Goal: Information Seeking & Learning: Learn about a topic

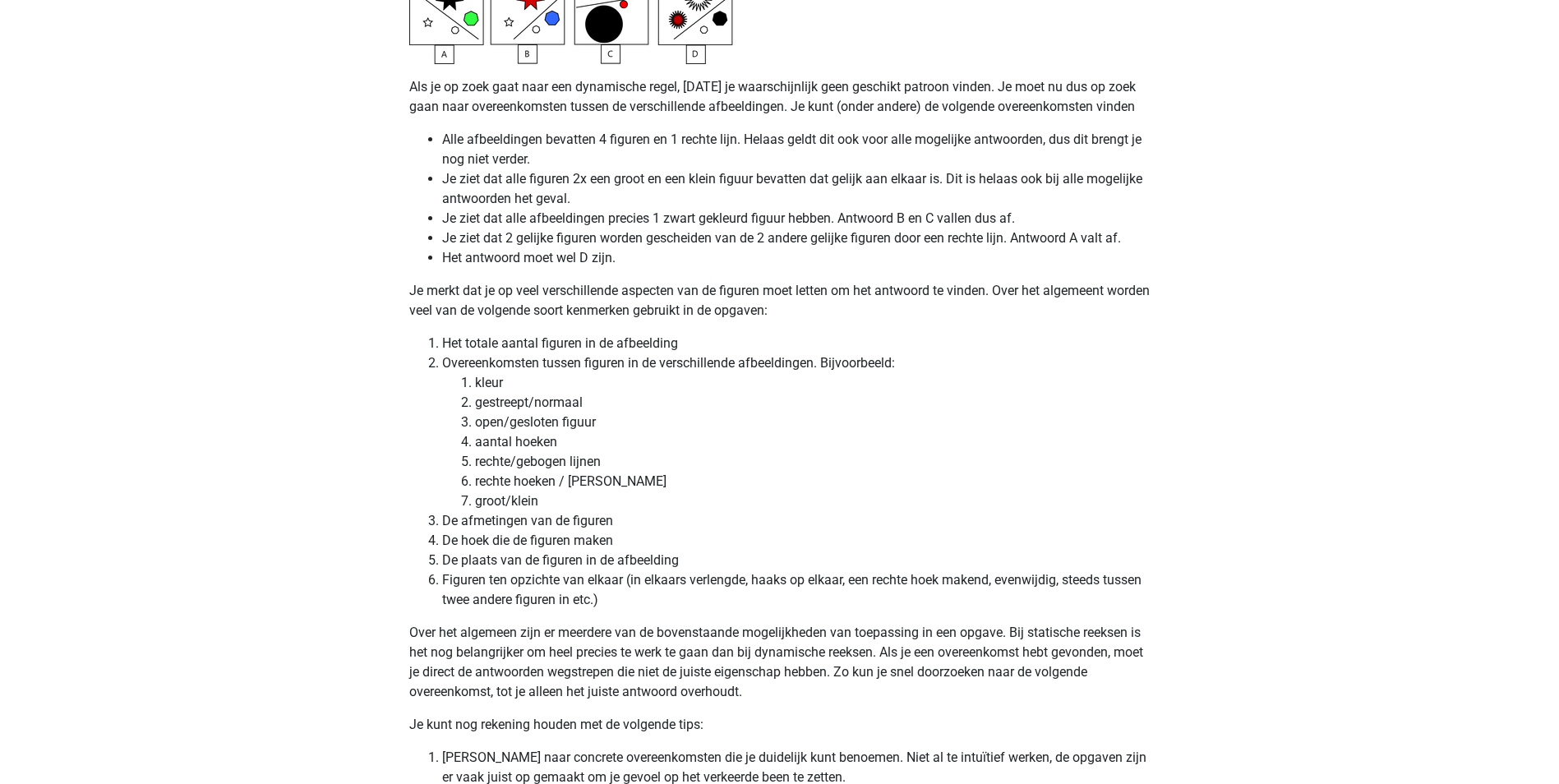
scroll to position [3781, 0]
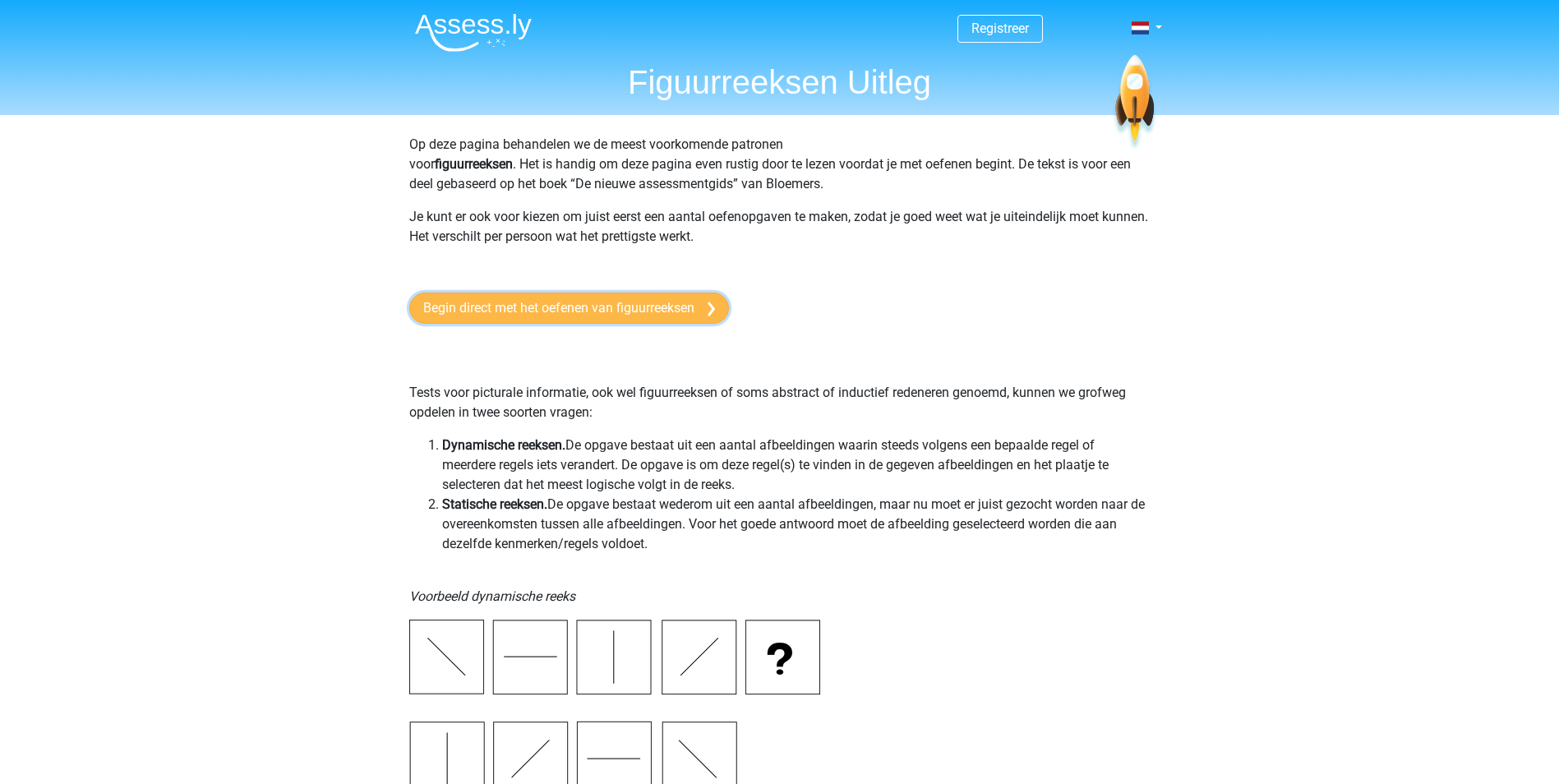
click at [464, 307] on link "Begin direct met het oefenen van figuurreeksen" at bounding box center [568, 309] width 319 height 32
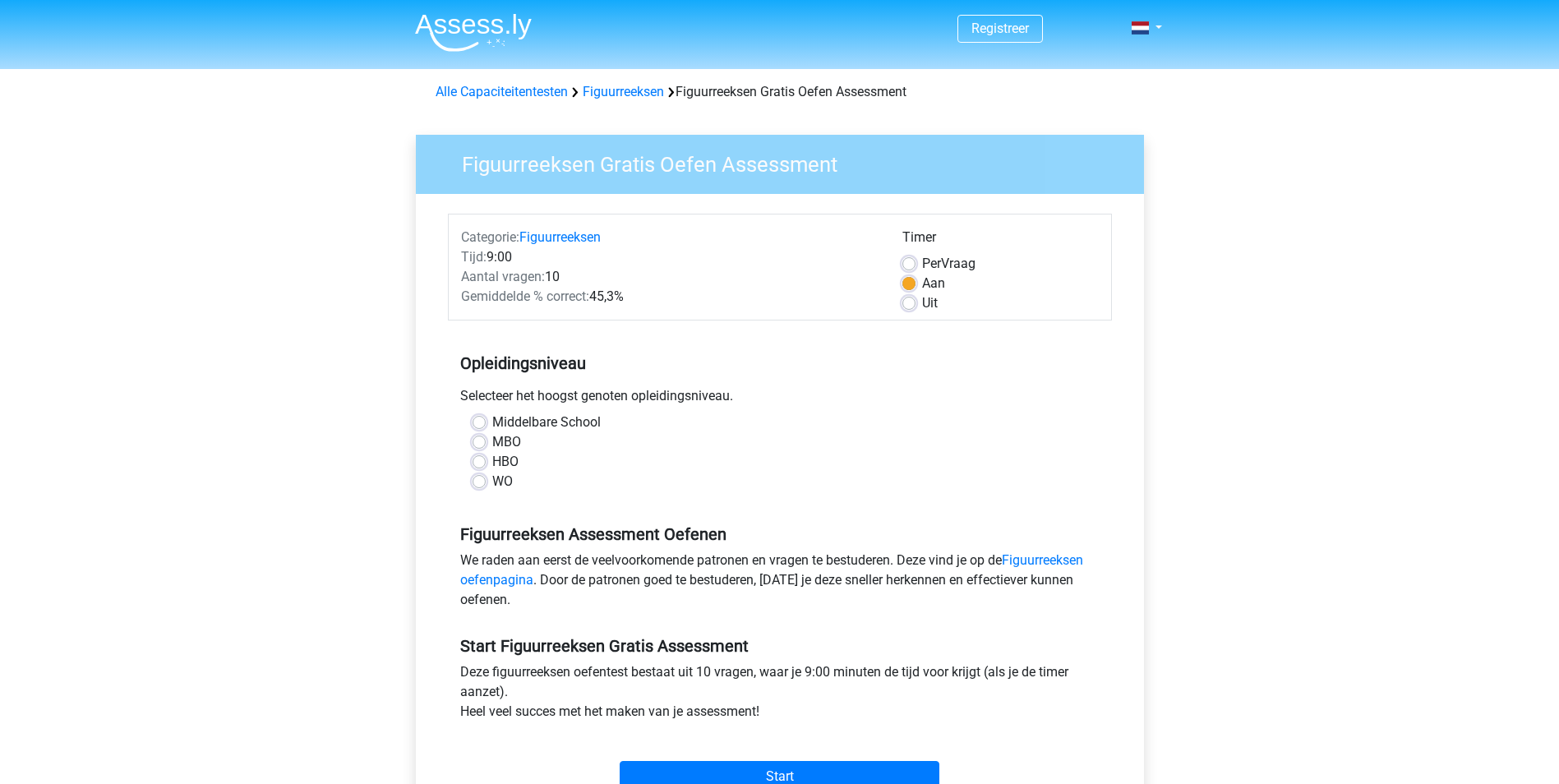
click at [488, 464] on div "HBO" at bounding box center [780, 462] width 615 height 20
click at [492, 463] on label "HBO" at bounding box center [505, 462] width 27 height 20
click at [479, 463] on input "HBO" at bounding box center [480, 460] width 13 height 17
radio input "true"
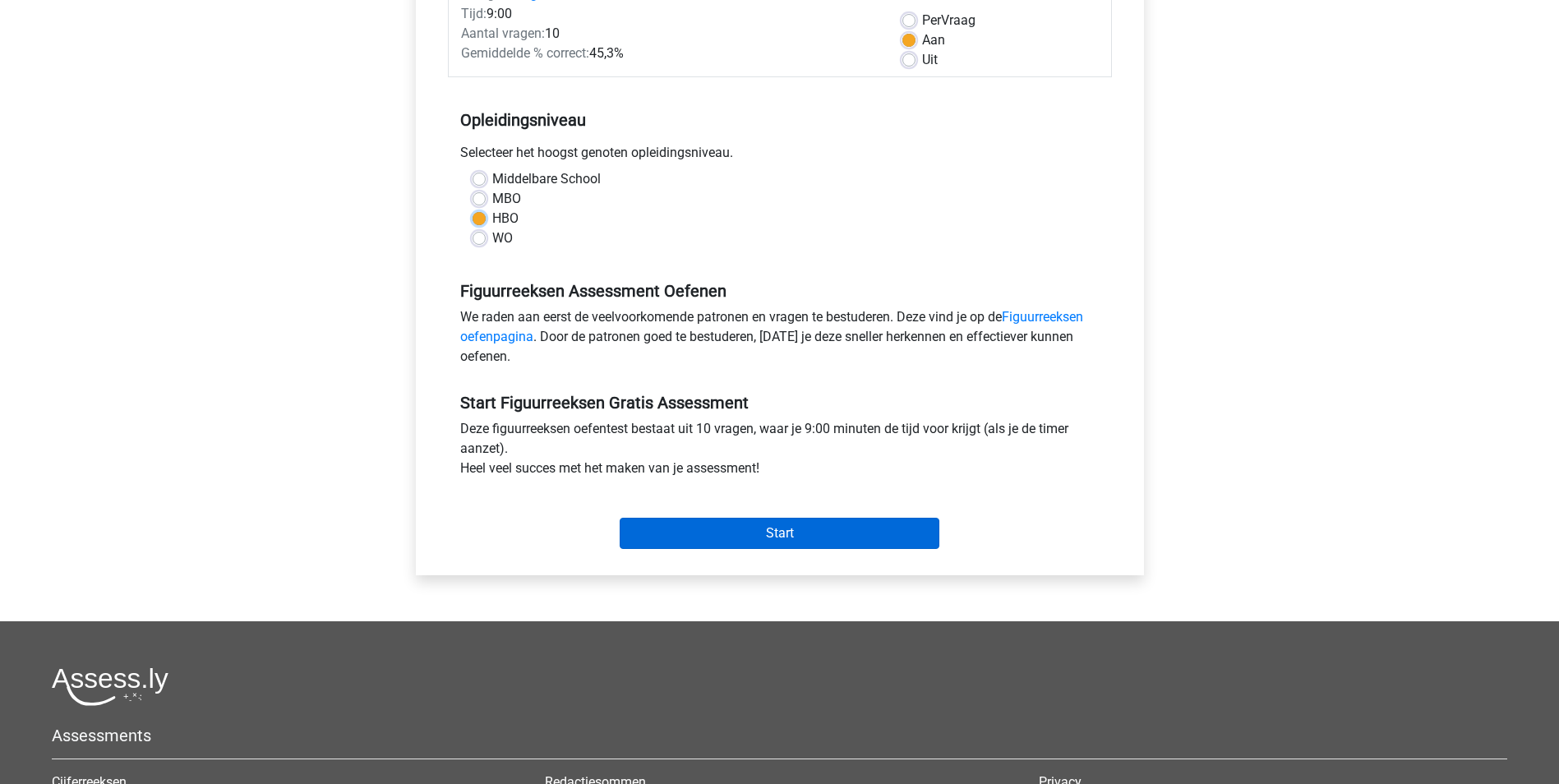
scroll to position [246, 0]
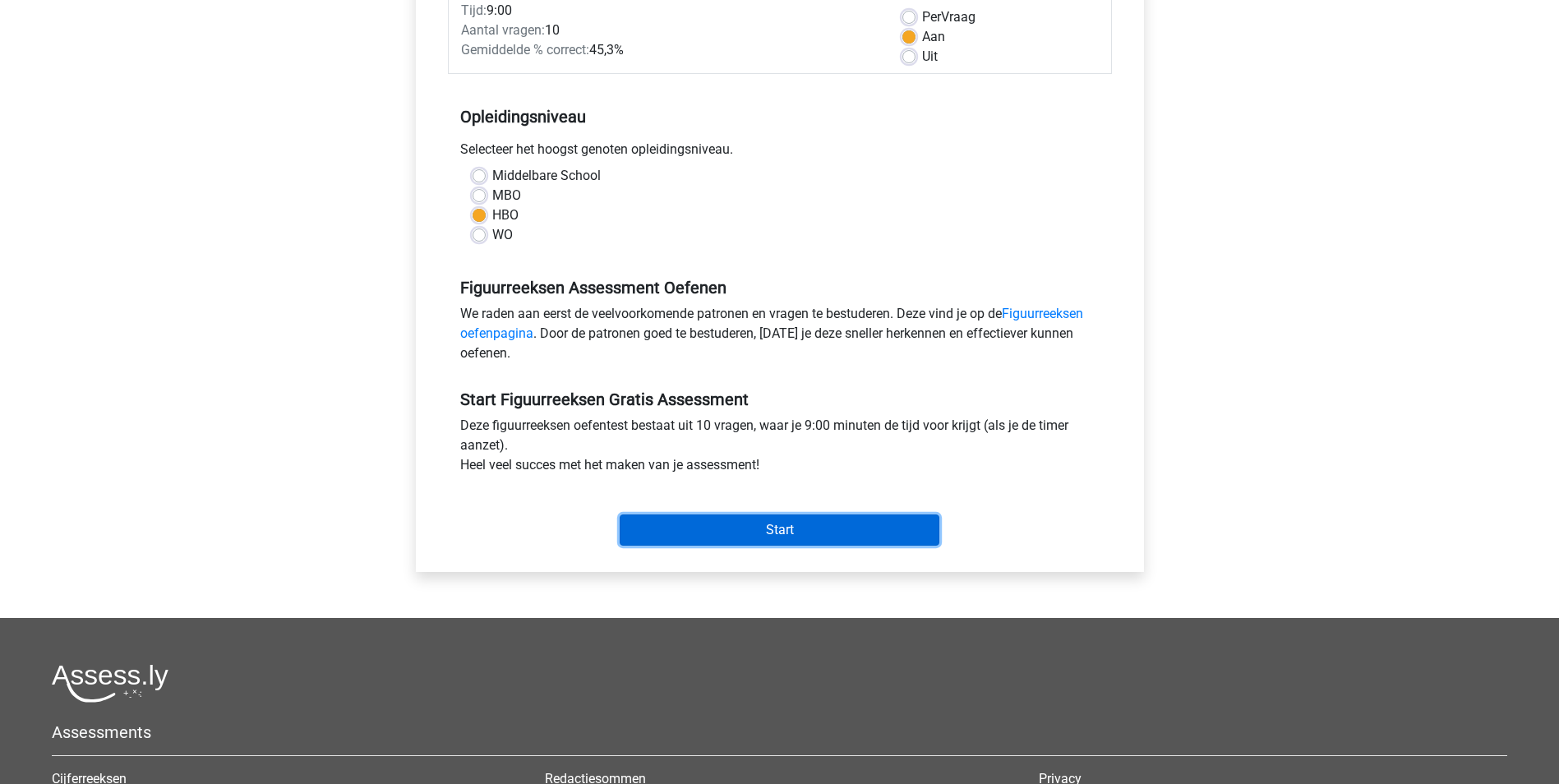
click at [747, 519] on input "Start" at bounding box center [779, 530] width 319 height 32
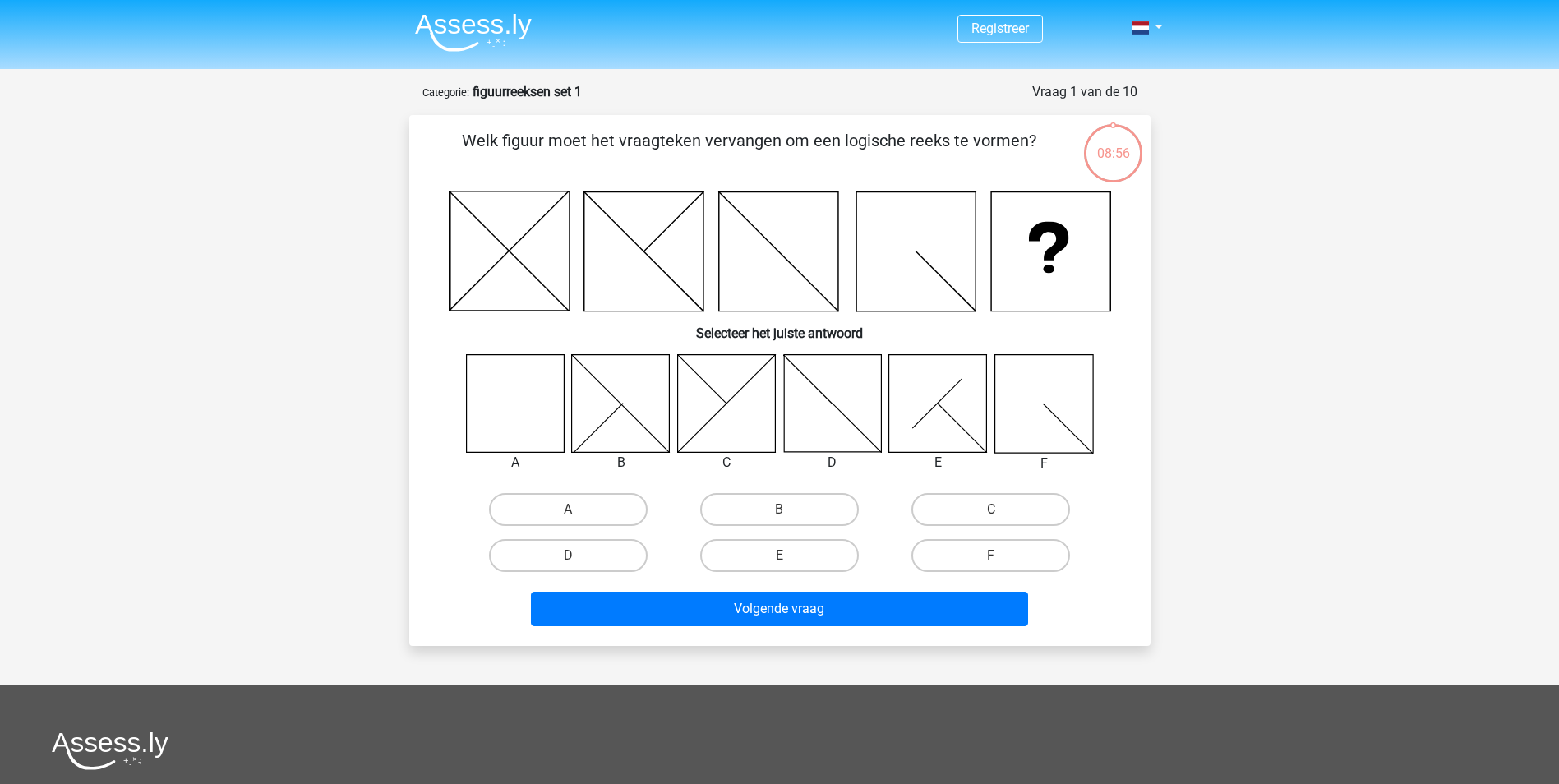
click at [572, 513] on input "A" at bounding box center [573, 514] width 11 height 11
radio input "true"
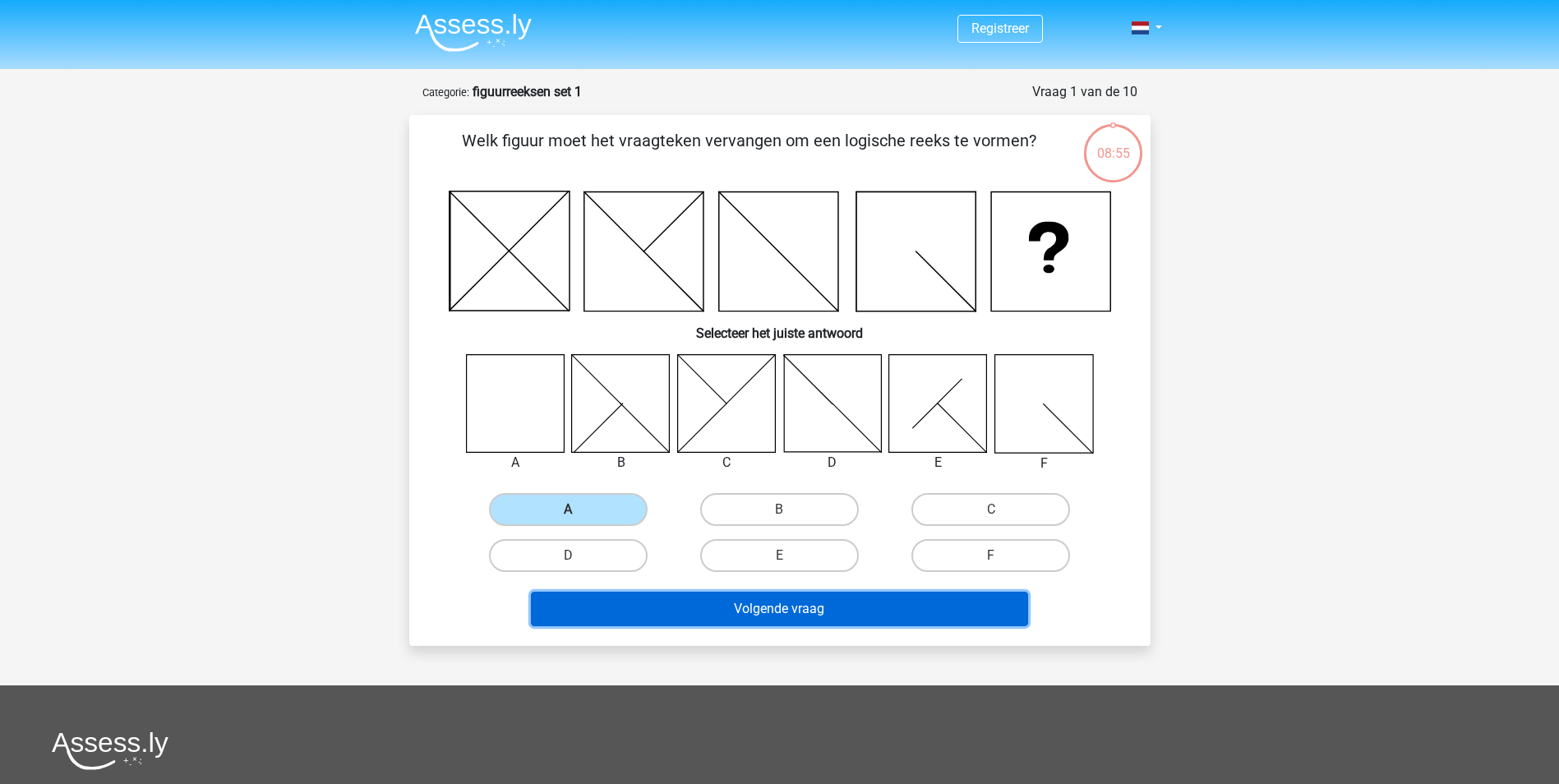
click at [774, 609] on button "Volgende vraag" at bounding box center [779, 609] width 497 height 35
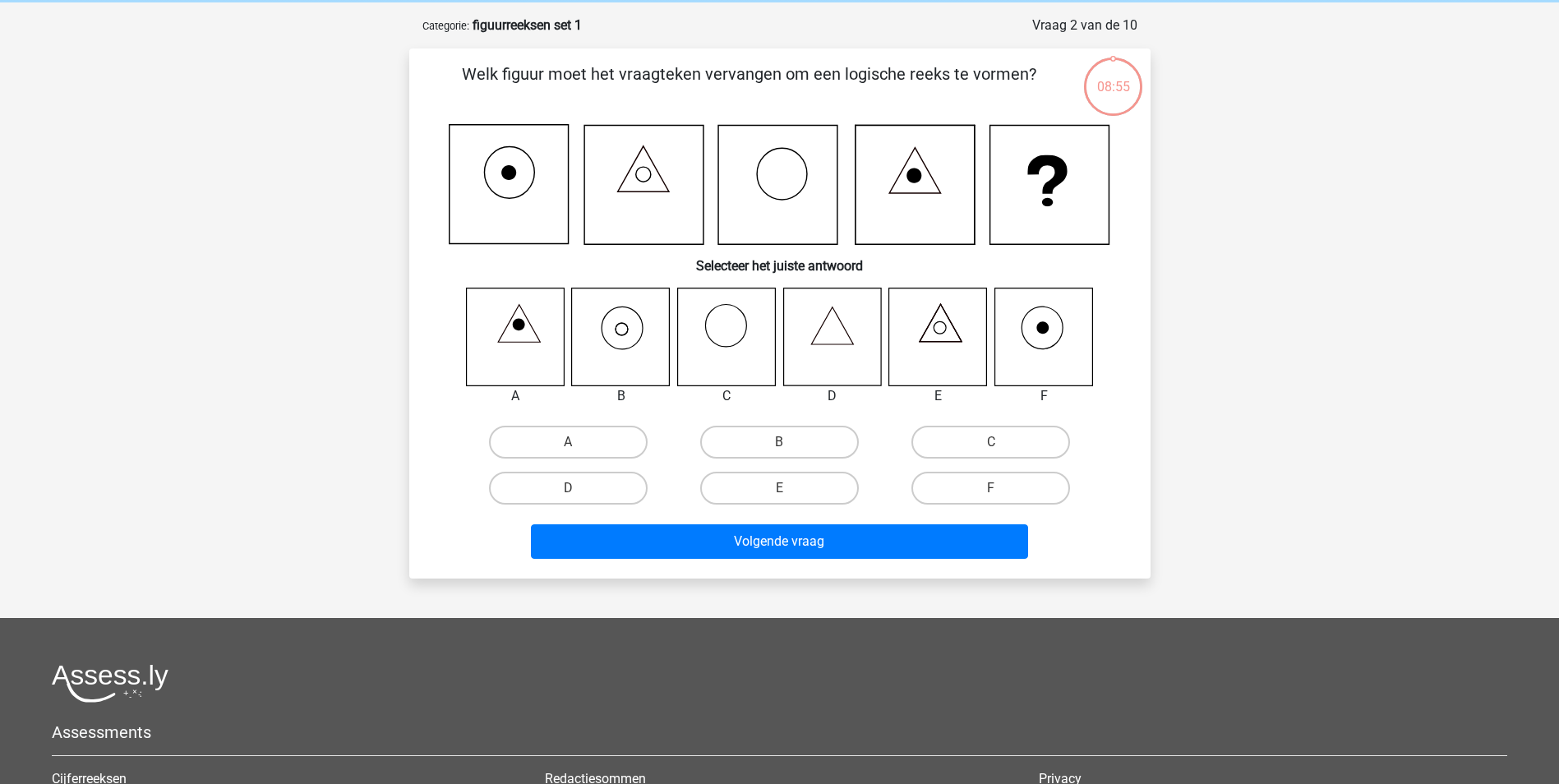
scroll to position [82, 0]
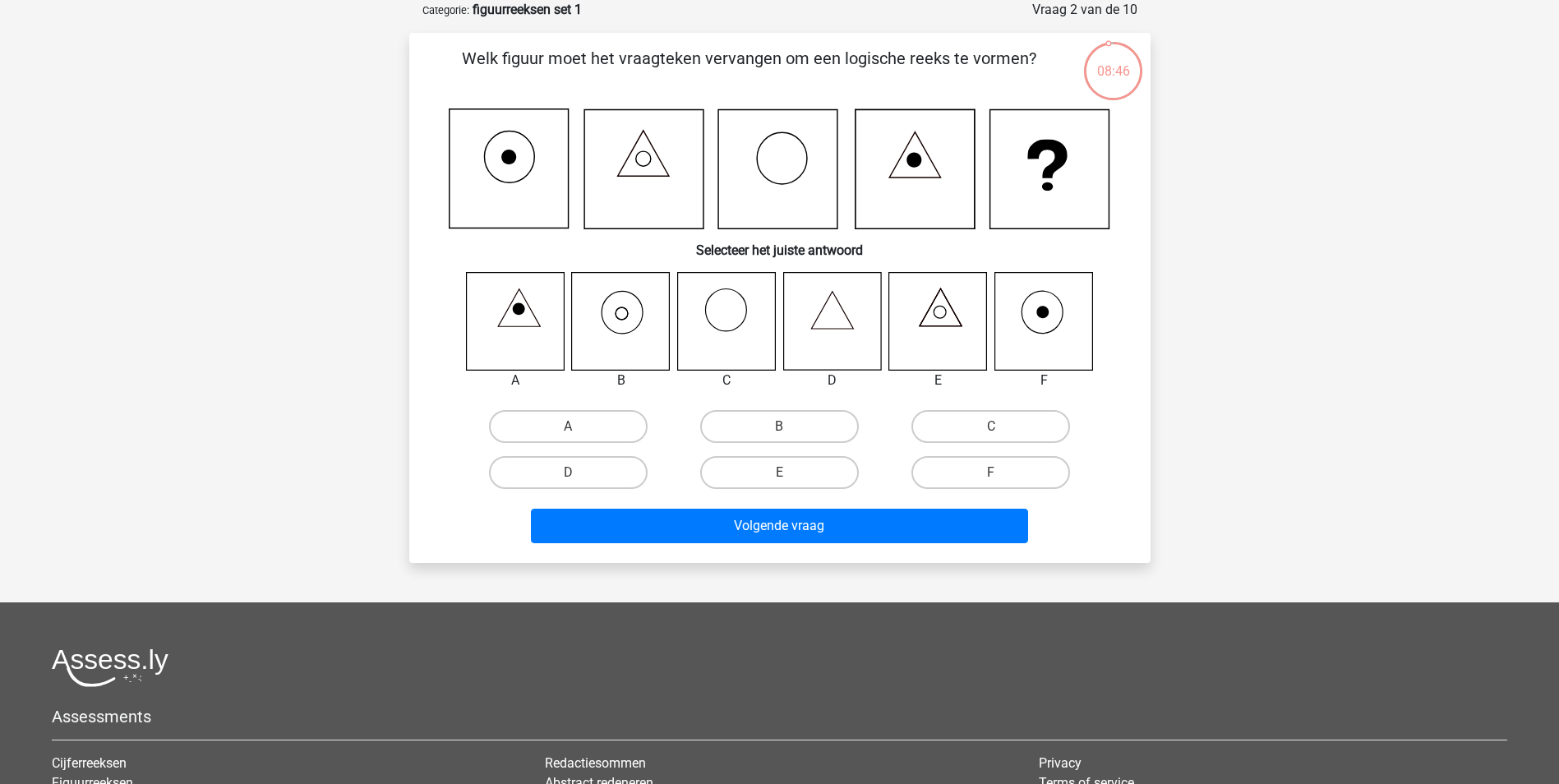
click at [852, 320] on icon at bounding box center [832, 321] width 98 height 98
click at [605, 467] on label "D" at bounding box center [568, 473] width 158 height 33
click at [578, 473] on input "D" at bounding box center [573, 478] width 11 height 11
radio input "true"
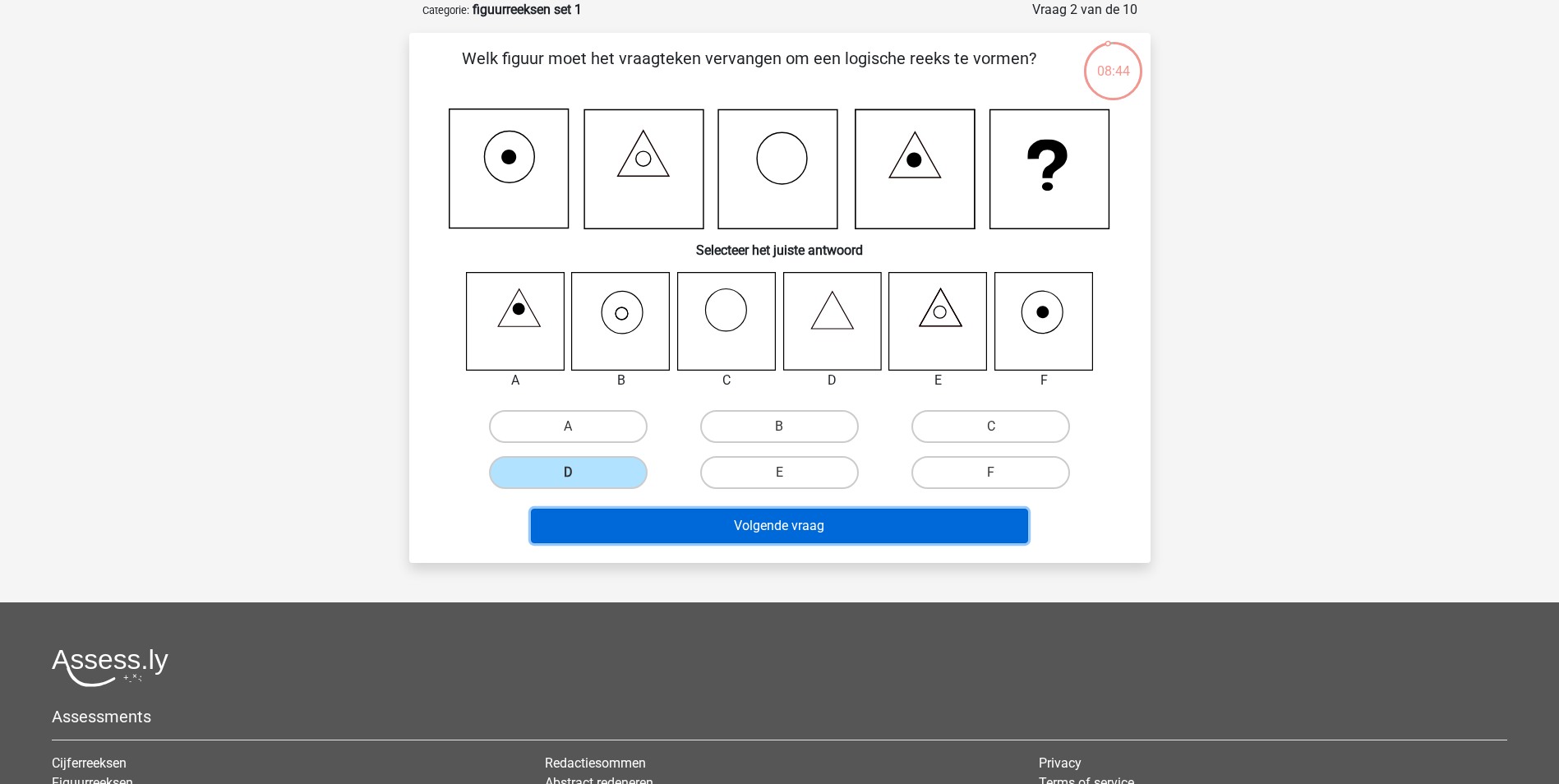
click at [671, 516] on button "Volgende vraag" at bounding box center [779, 526] width 497 height 35
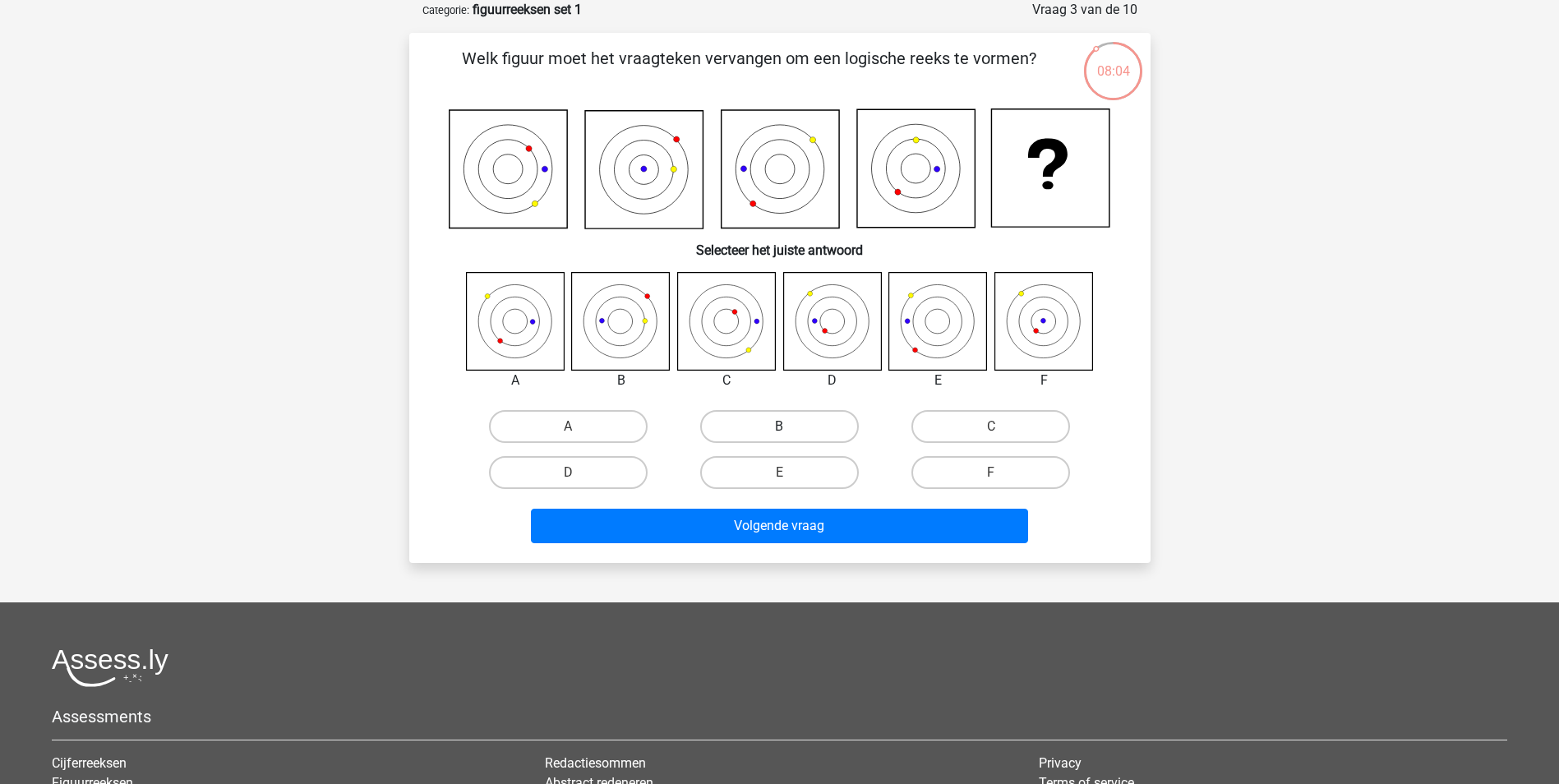
click at [762, 426] on label "B" at bounding box center [779, 426] width 158 height 33
click at [779, 426] on input "B" at bounding box center [784, 431] width 11 height 11
radio input "true"
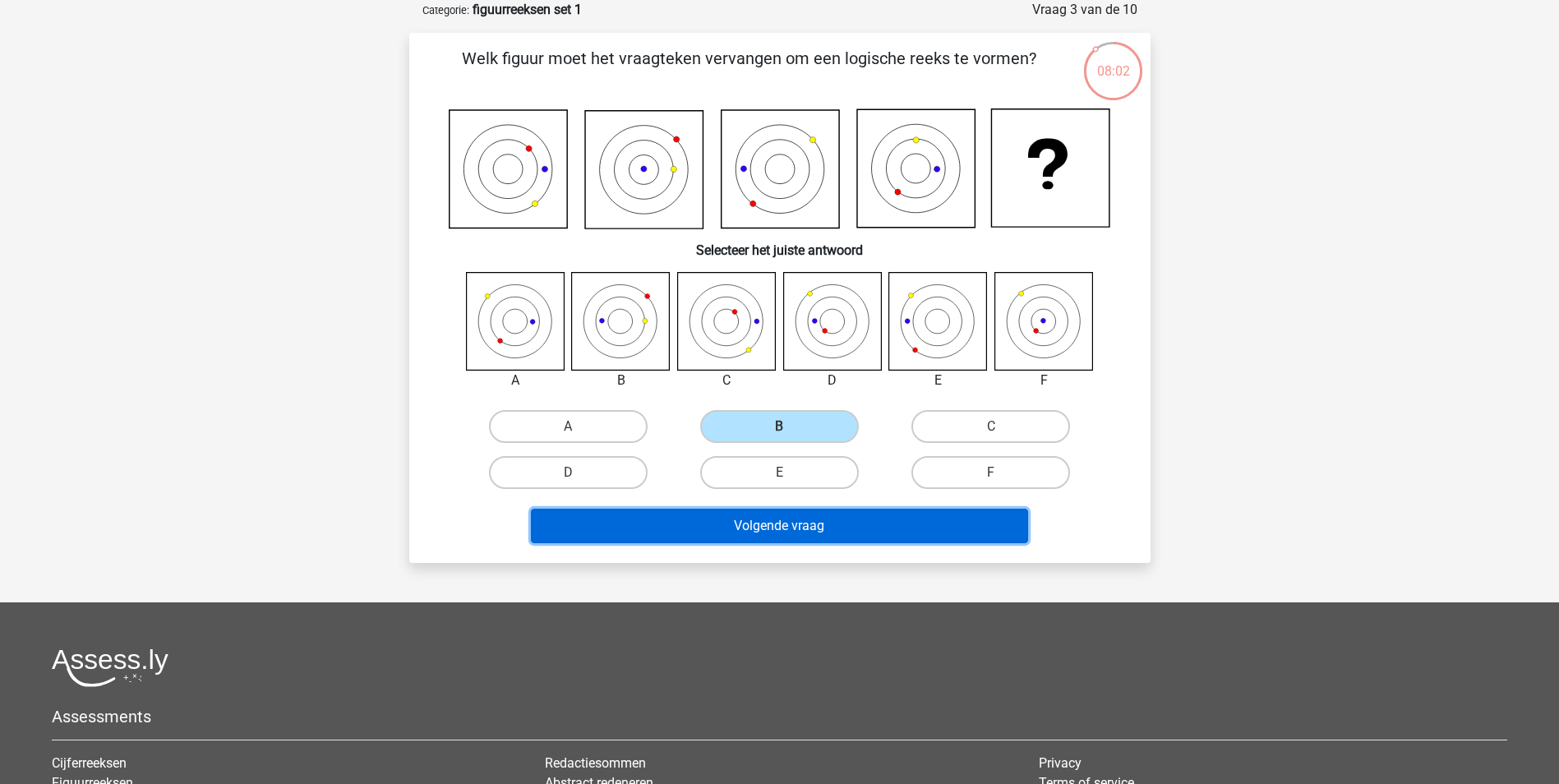
click at [787, 519] on button "Volgende vraag" at bounding box center [779, 526] width 497 height 35
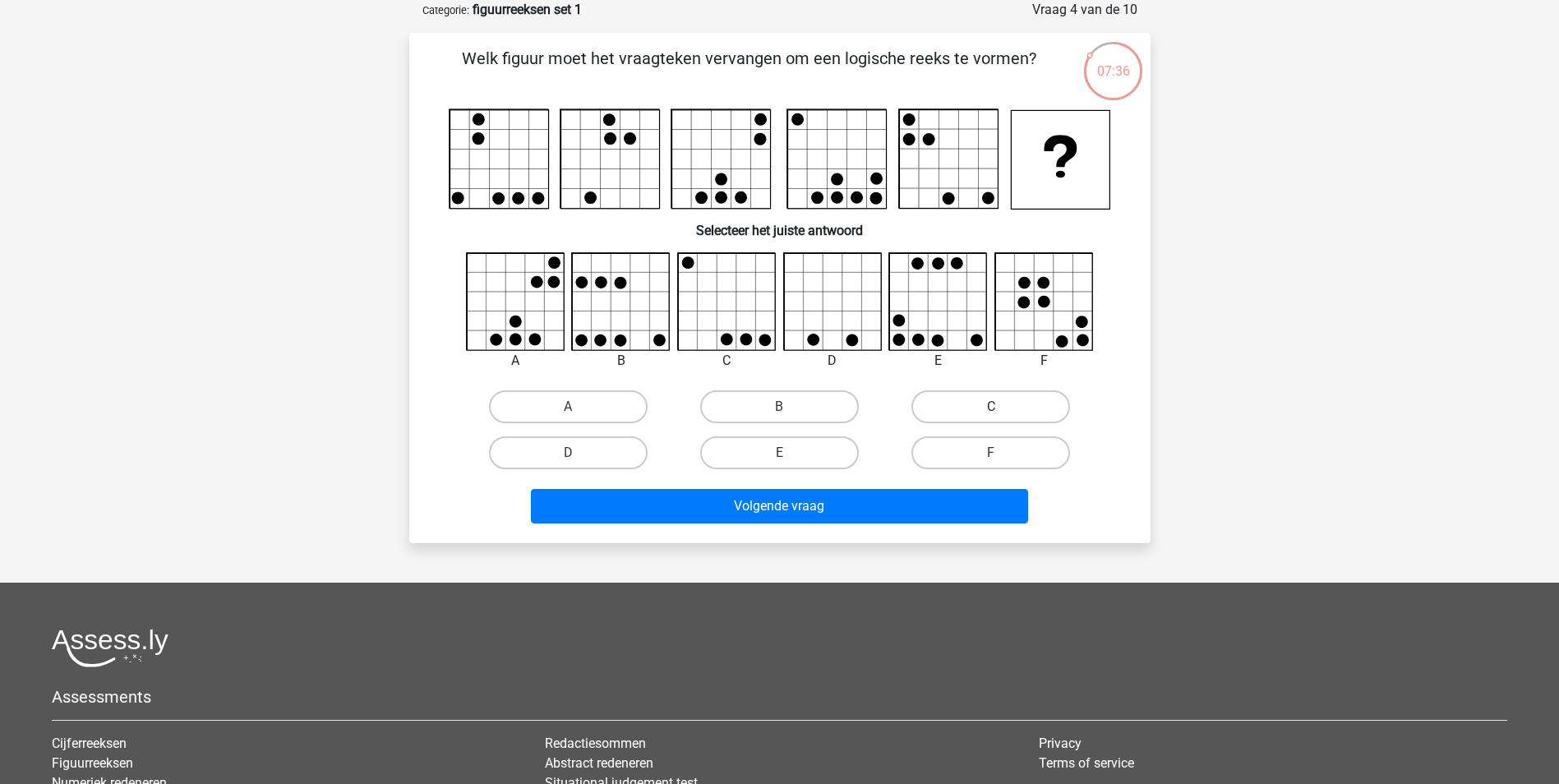
click at [962, 408] on label "C" at bounding box center [991, 407] width 158 height 33
click at [991, 408] on input "C" at bounding box center [996, 411] width 11 height 11
radio input "true"
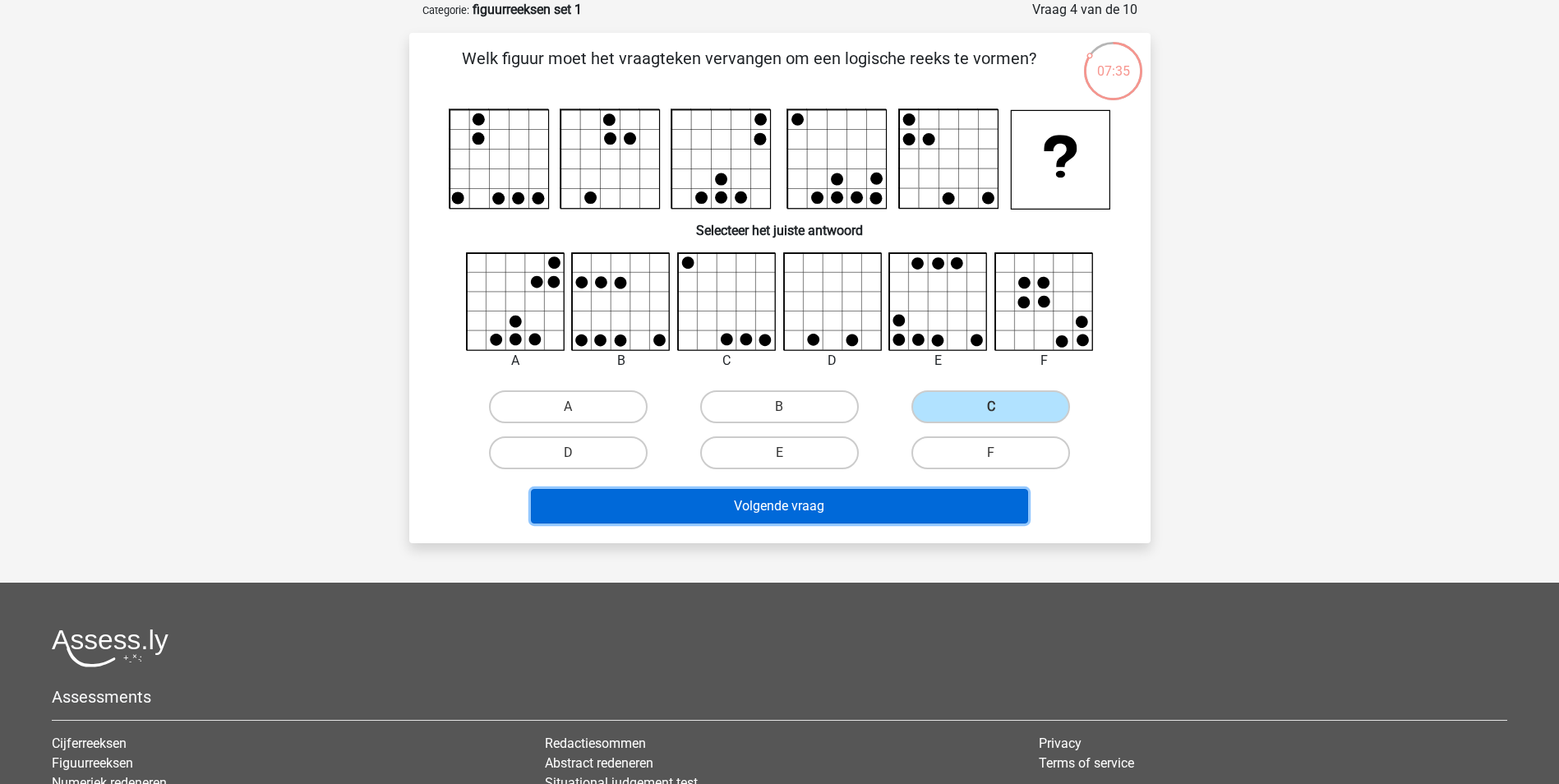
click at [933, 502] on button "Volgende vraag" at bounding box center [779, 506] width 497 height 35
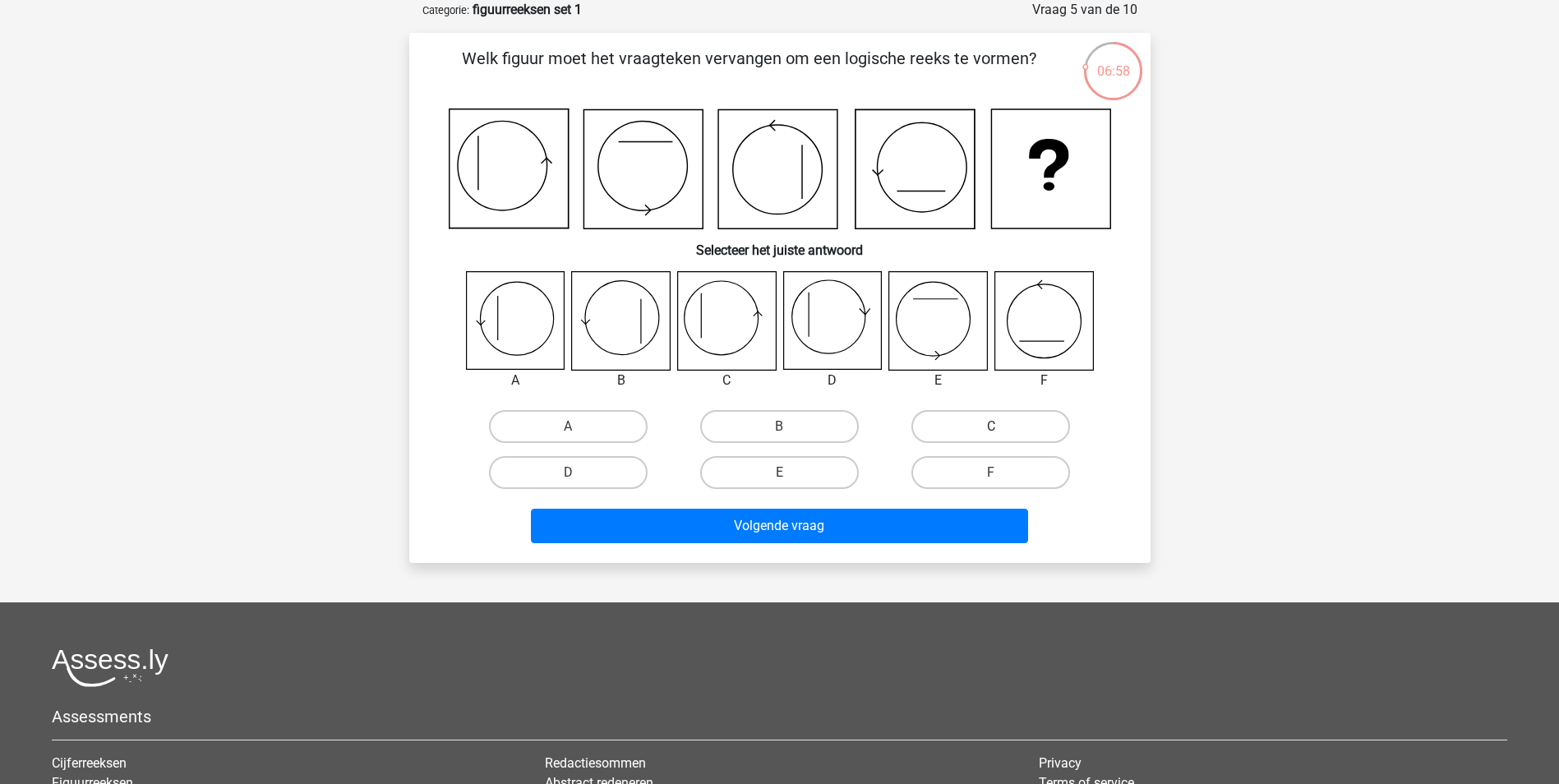
click at [967, 422] on label "C" at bounding box center [991, 426] width 158 height 33
click at [991, 426] on input "C" at bounding box center [996, 431] width 11 height 11
radio input "true"
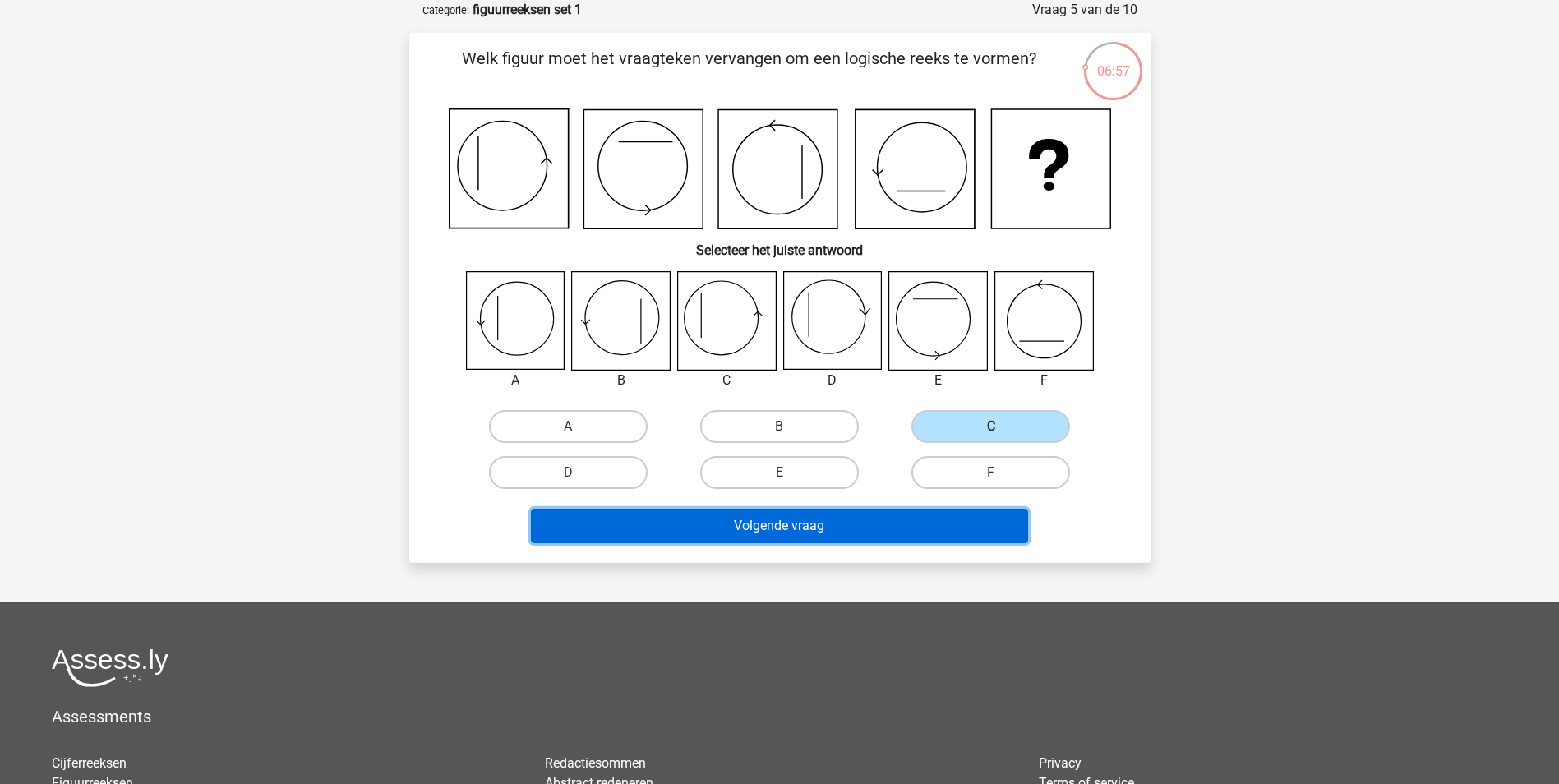
click at [925, 523] on button "Volgende vraag" at bounding box center [779, 526] width 497 height 35
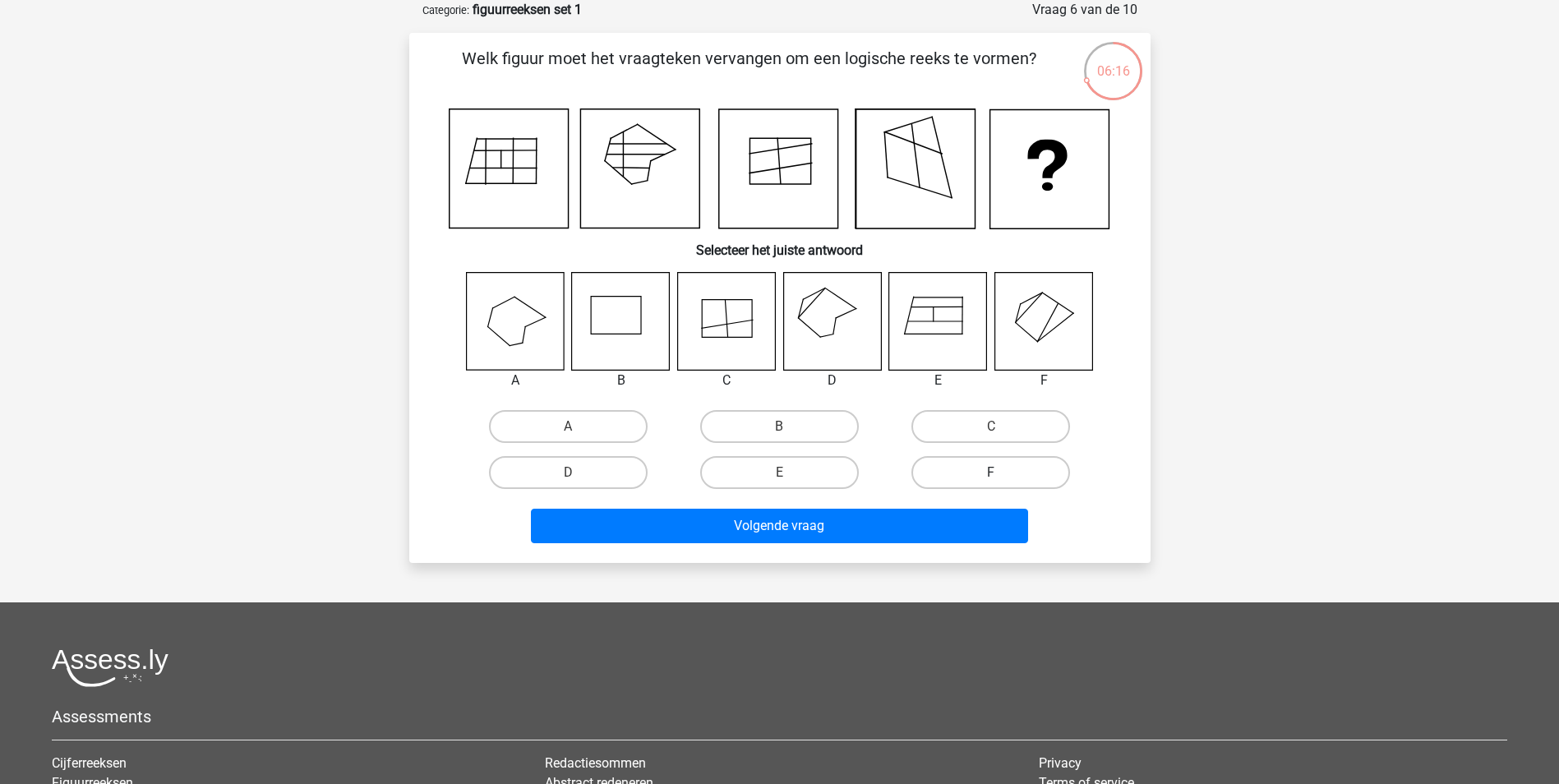
click at [948, 466] on label "F" at bounding box center [991, 473] width 158 height 33
click at [991, 473] on input "F" at bounding box center [996, 478] width 11 height 11
radio input "true"
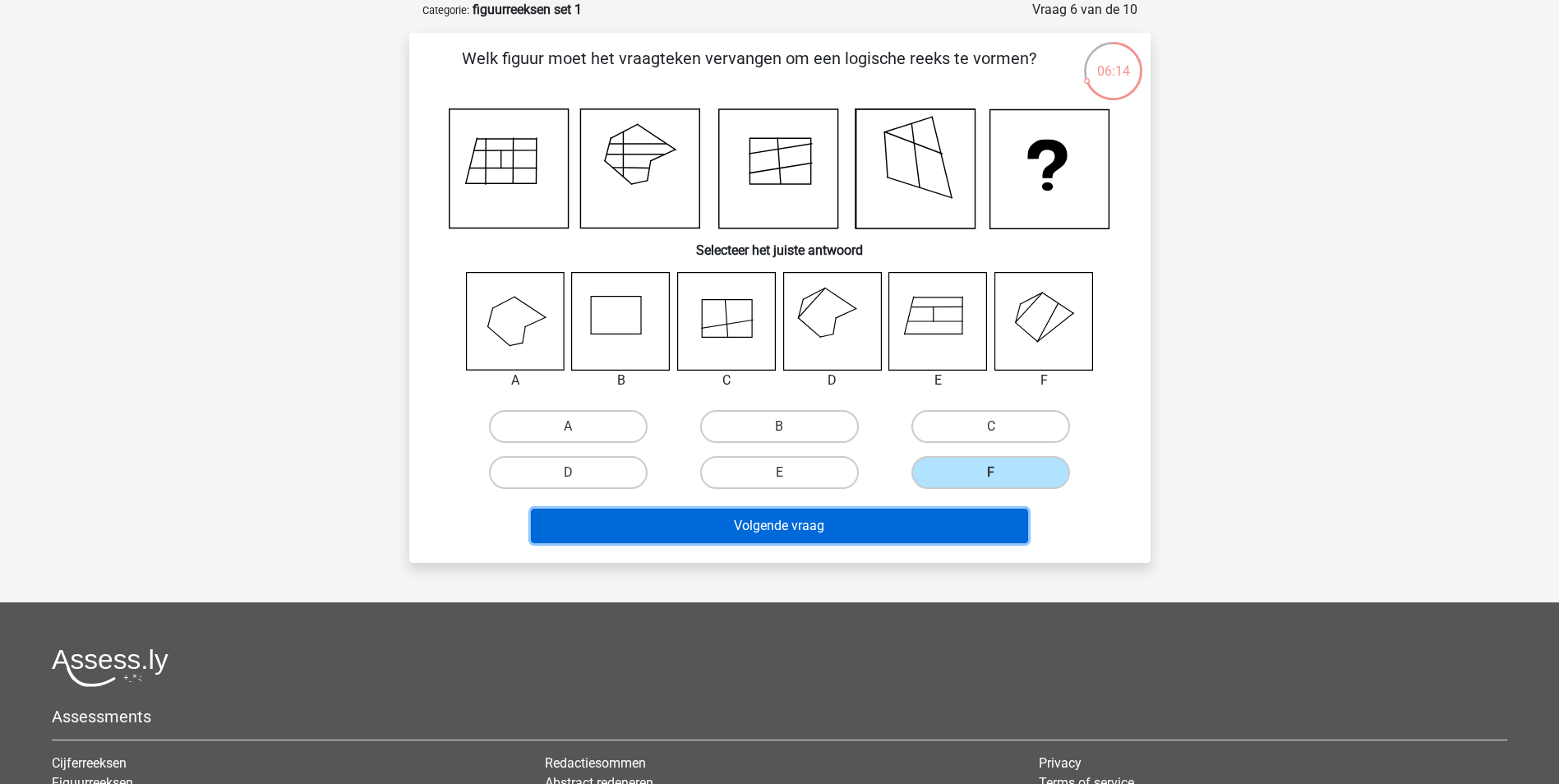
click at [899, 515] on button "Volgende vraag" at bounding box center [779, 526] width 497 height 35
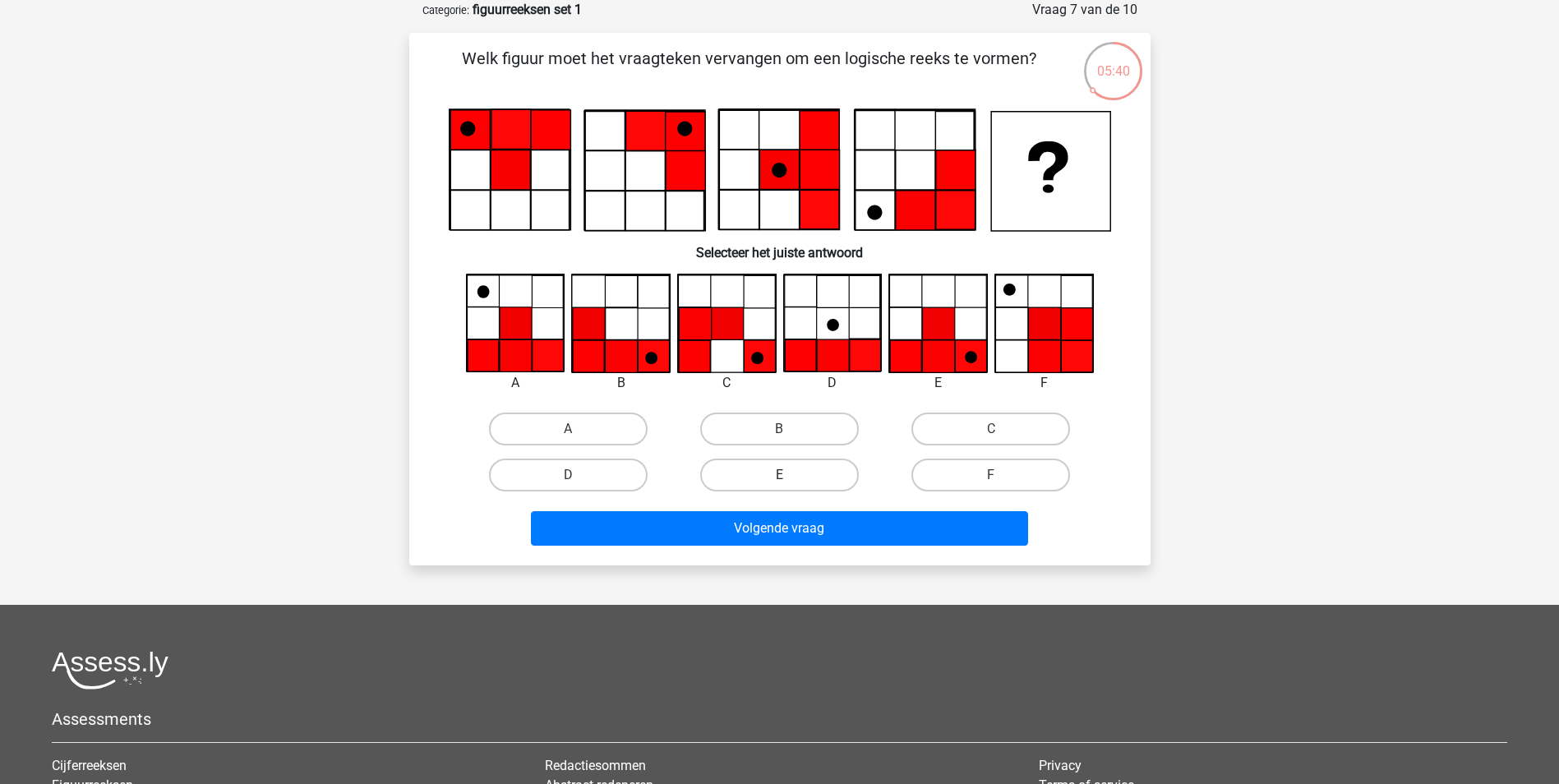
click at [758, 475] on label "E" at bounding box center [779, 475] width 158 height 33
click at [779, 475] on input "E" at bounding box center [784, 480] width 11 height 11
radio input "true"
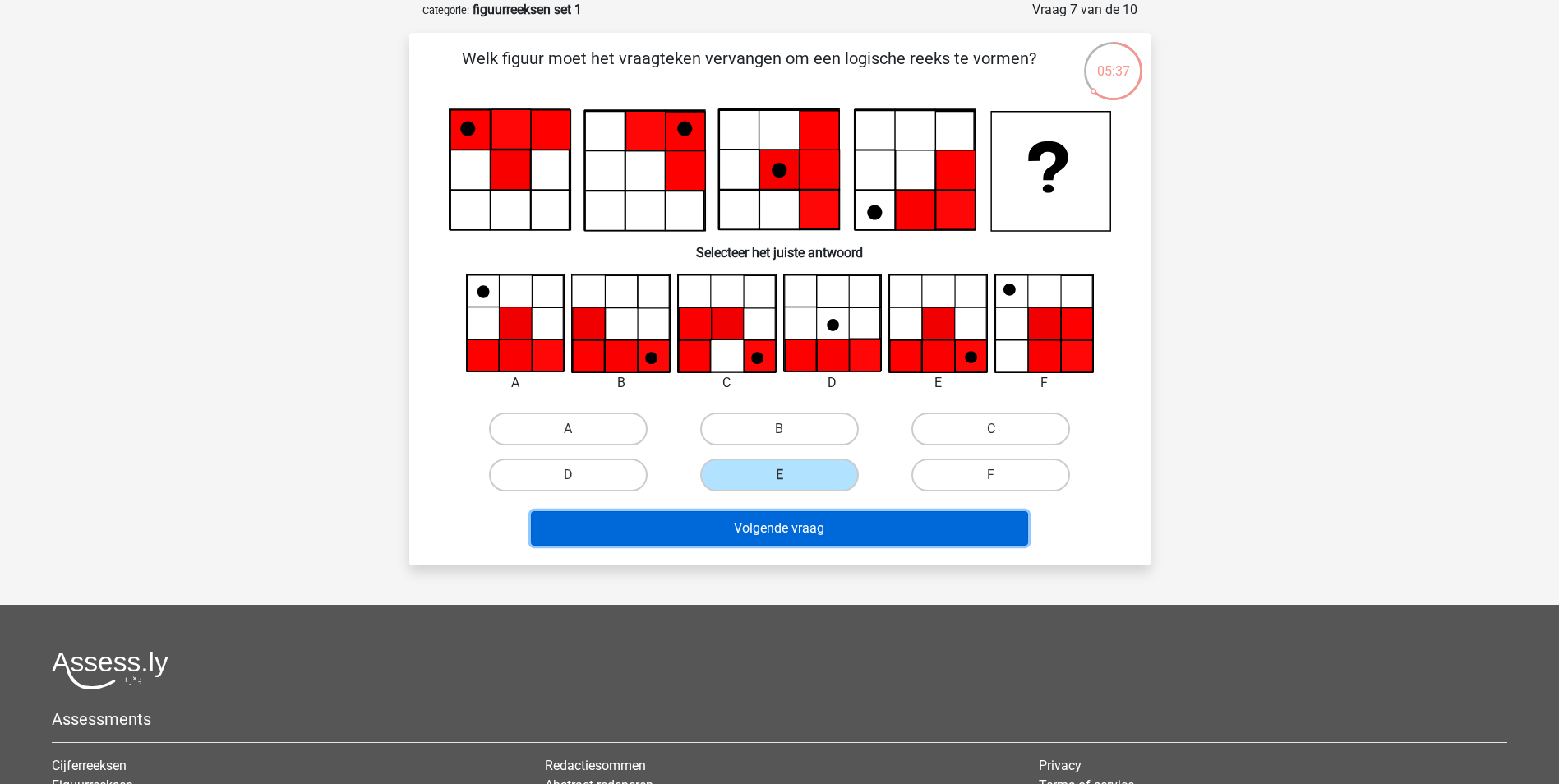
click at [746, 525] on button "Volgende vraag" at bounding box center [779, 528] width 497 height 35
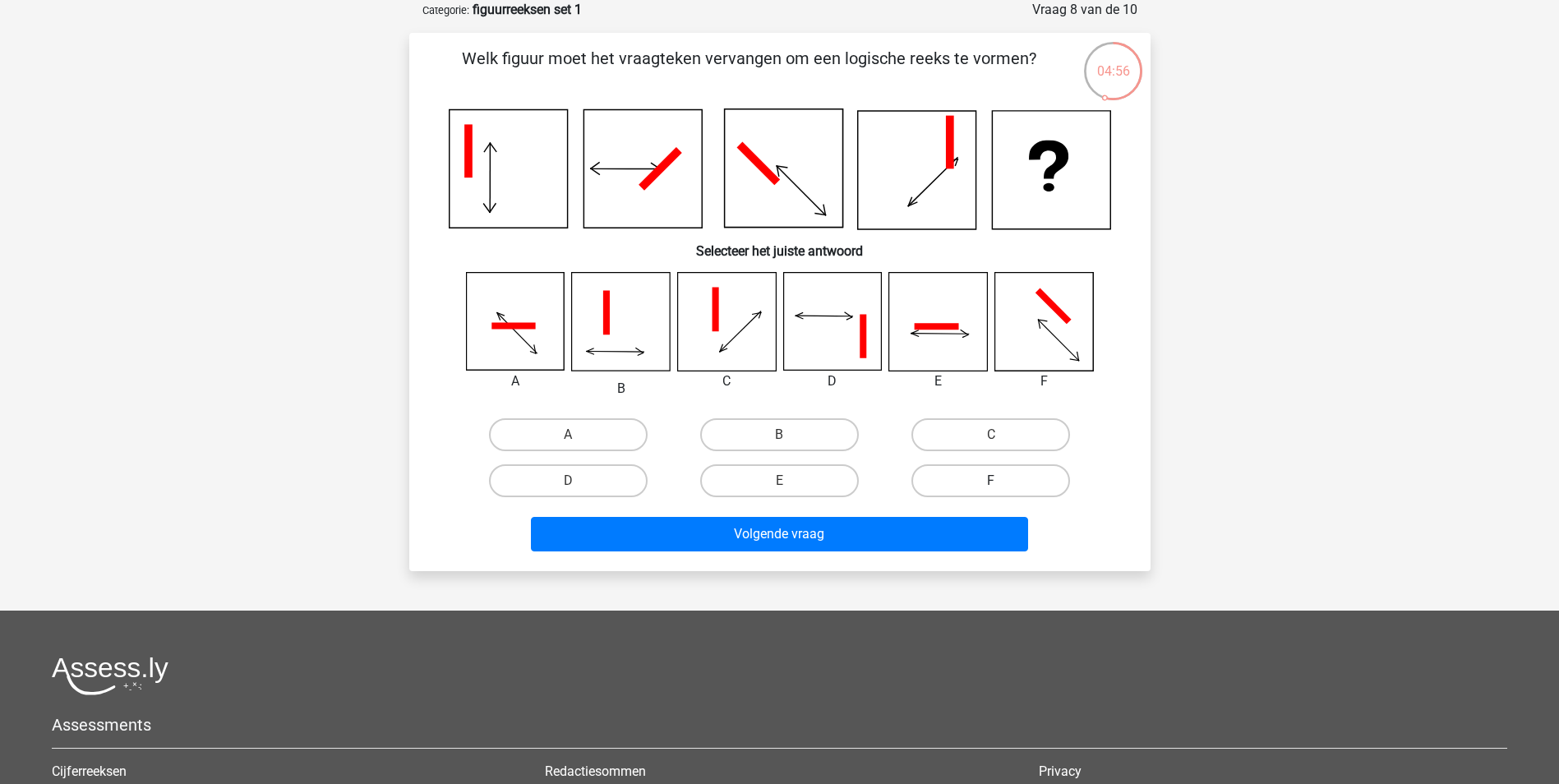
click at [967, 481] on label "F" at bounding box center [991, 481] width 158 height 33
click at [991, 481] on input "F" at bounding box center [996, 486] width 11 height 11
radio input "true"
click at [906, 515] on div "Volgende vraag" at bounding box center [780, 530] width 689 height 54
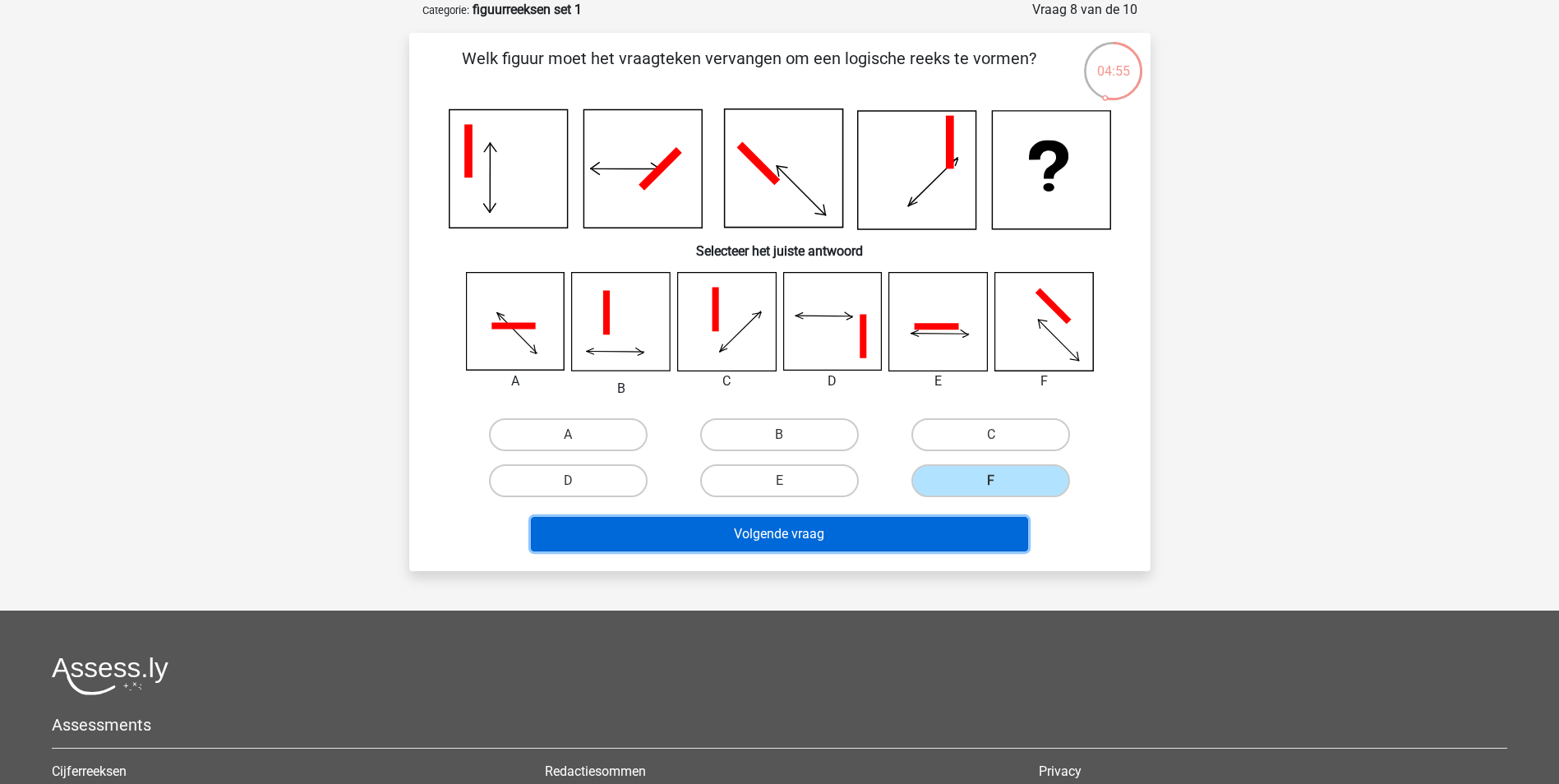
click at [895, 528] on button "Volgende vraag" at bounding box center [779, 534] width 497 height 35
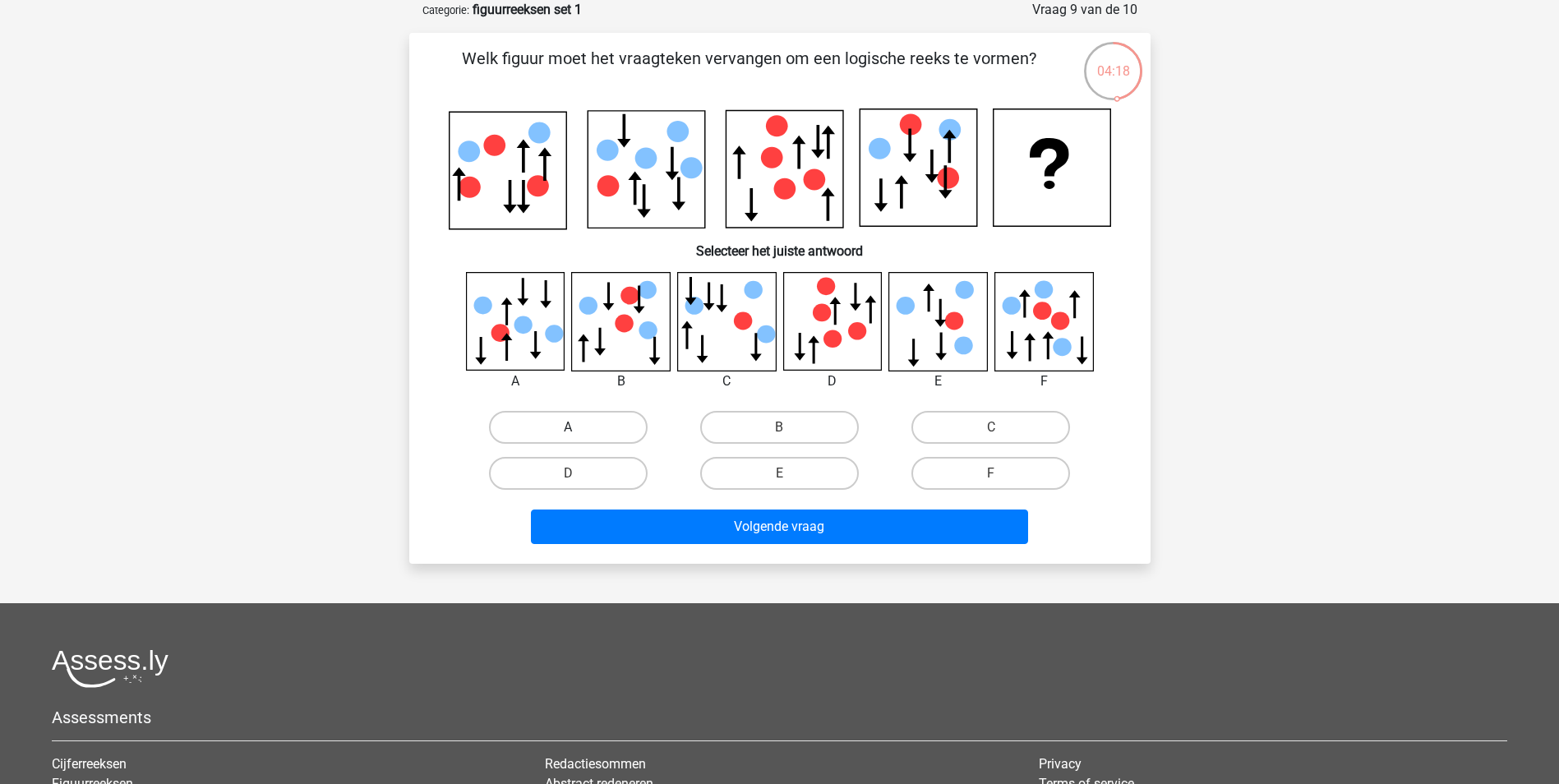
click at [610, 427] on label "A" at bounding box center [568, 427] width 158 height 33
click at [578, 427] on input "A" at bounding box center [573, 432] width 11 height 11
radio input "true"
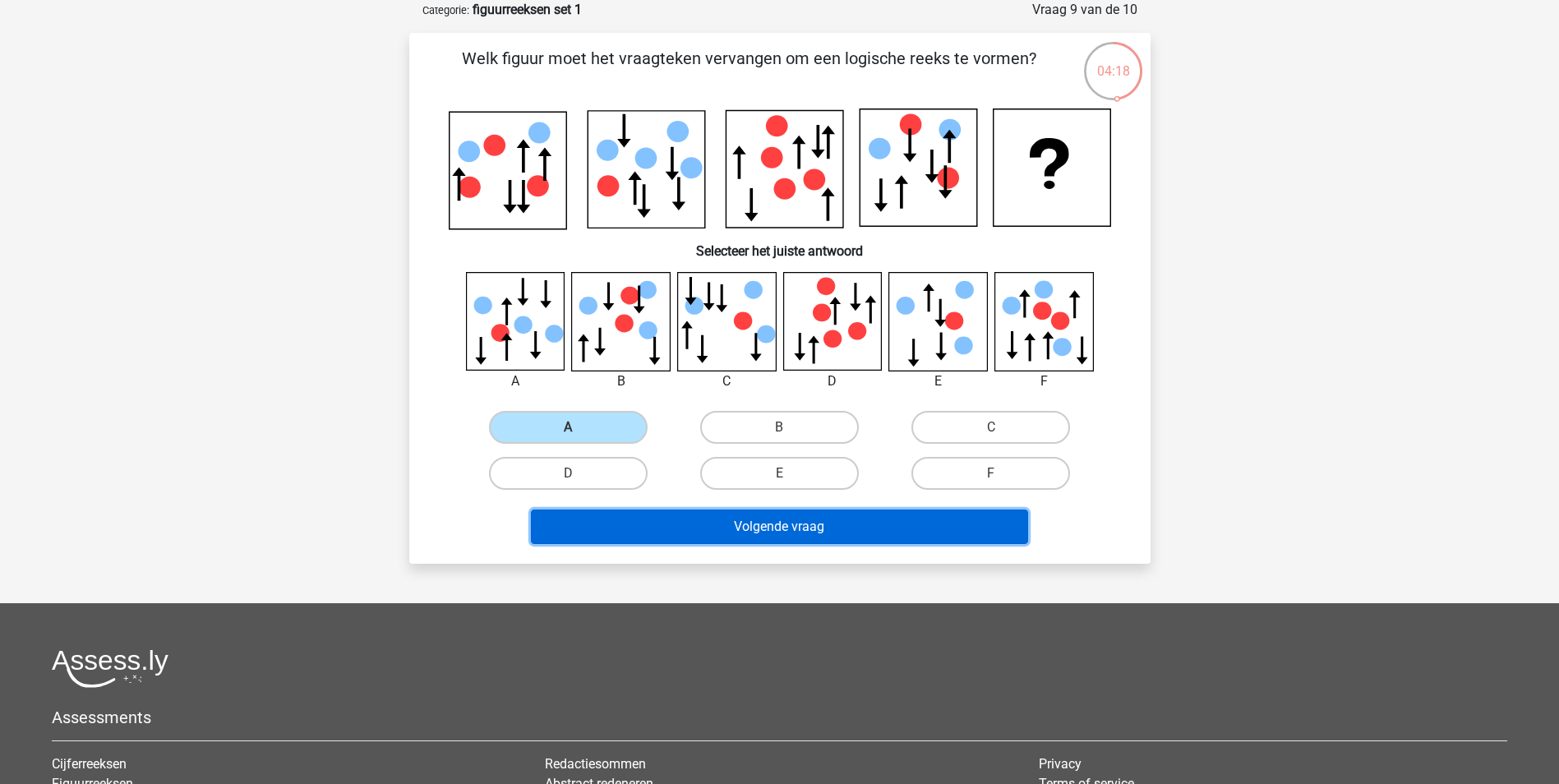
click at [667, 526] on button "Volgende vraag" at bounding box center [779, 527] width 497 height 35
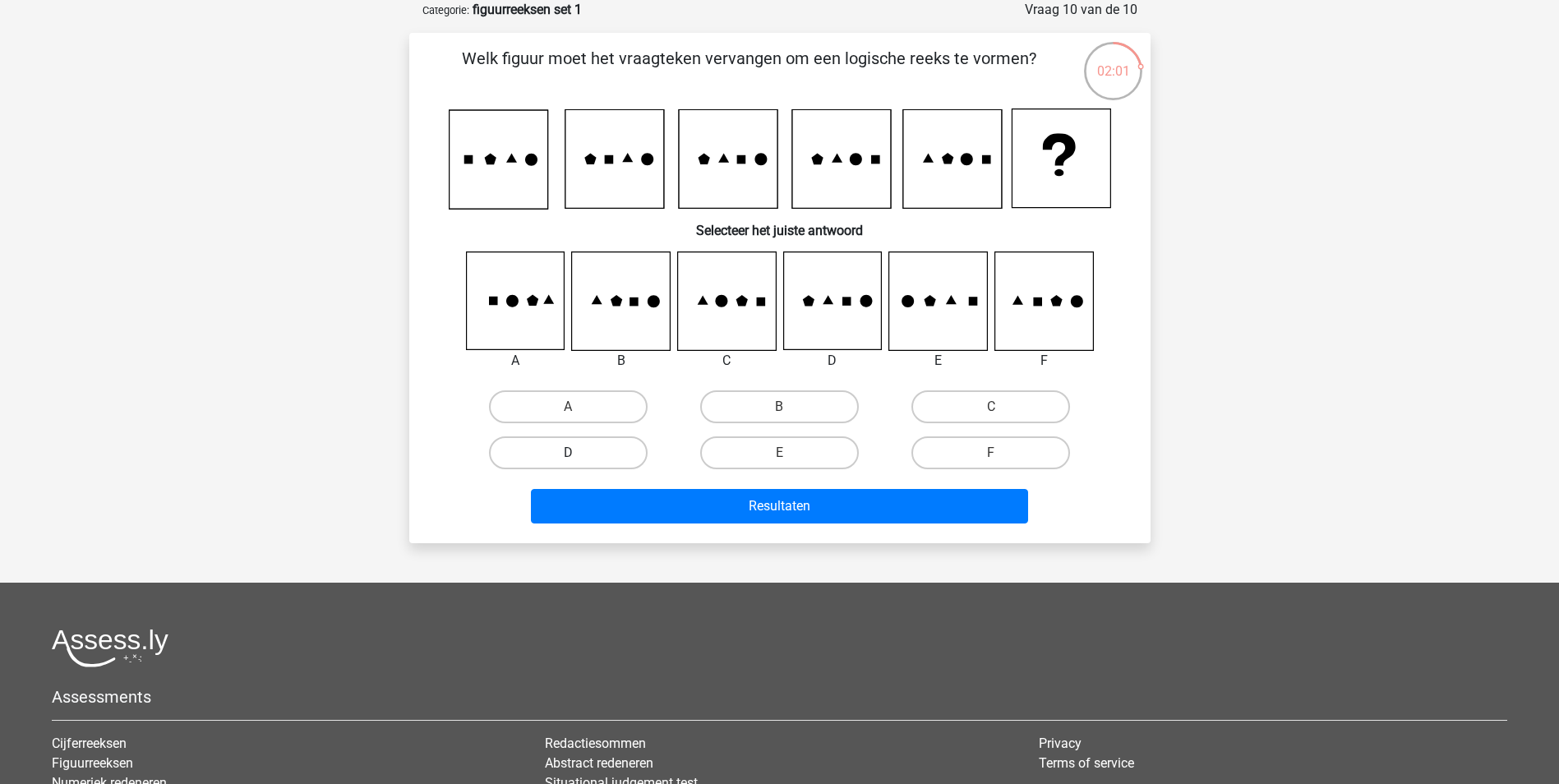
click at [554, 448] on label "D" at bounding box center [568, 453] width 158 height 33
click at [568, 453] on input "D" at bounding box center [573, 458] width 11 height 11
radio input "true"
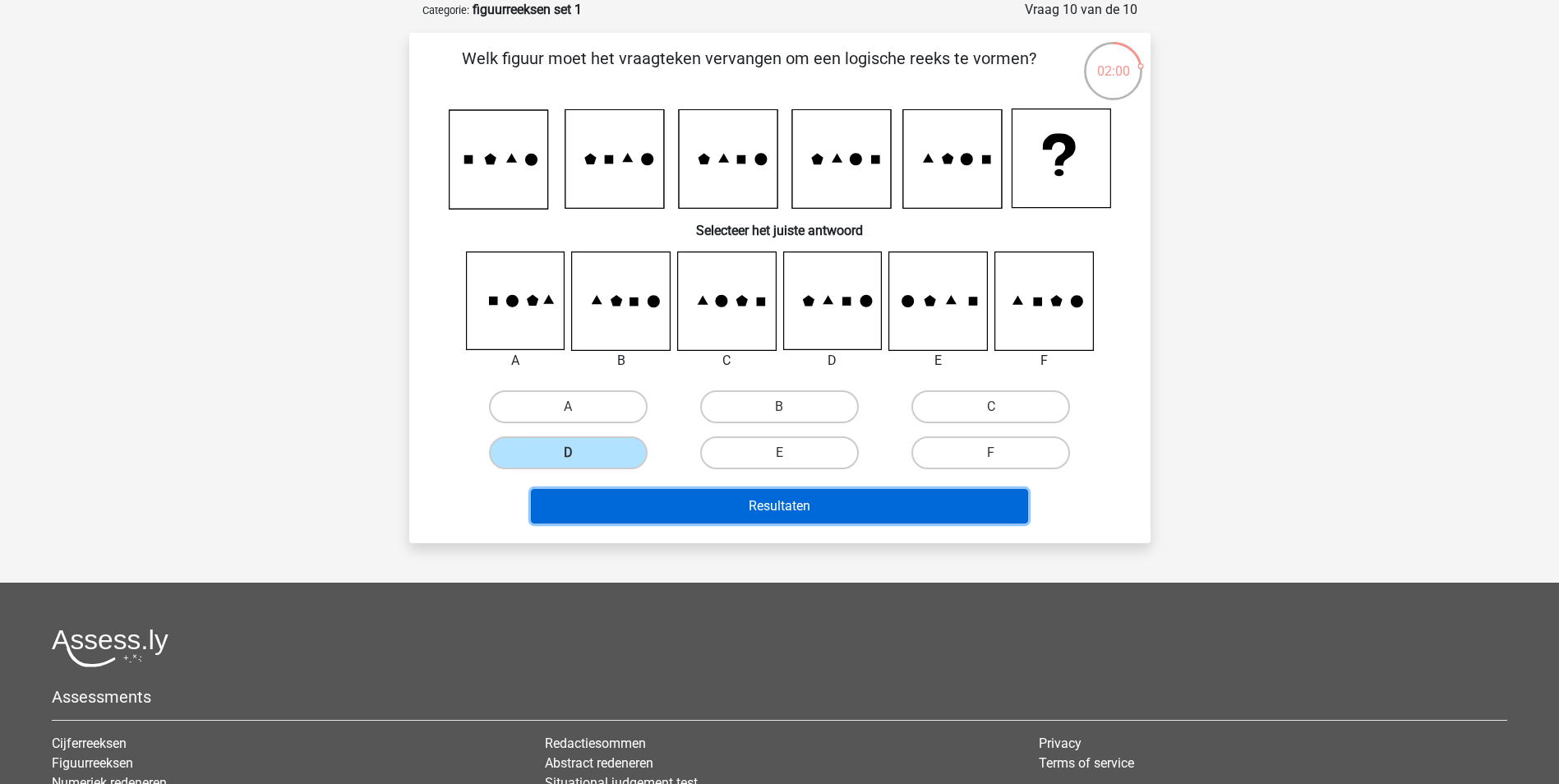
click at [787, 514] on button "Resultaten" at bounding box center [779, 506] width 497 height 35
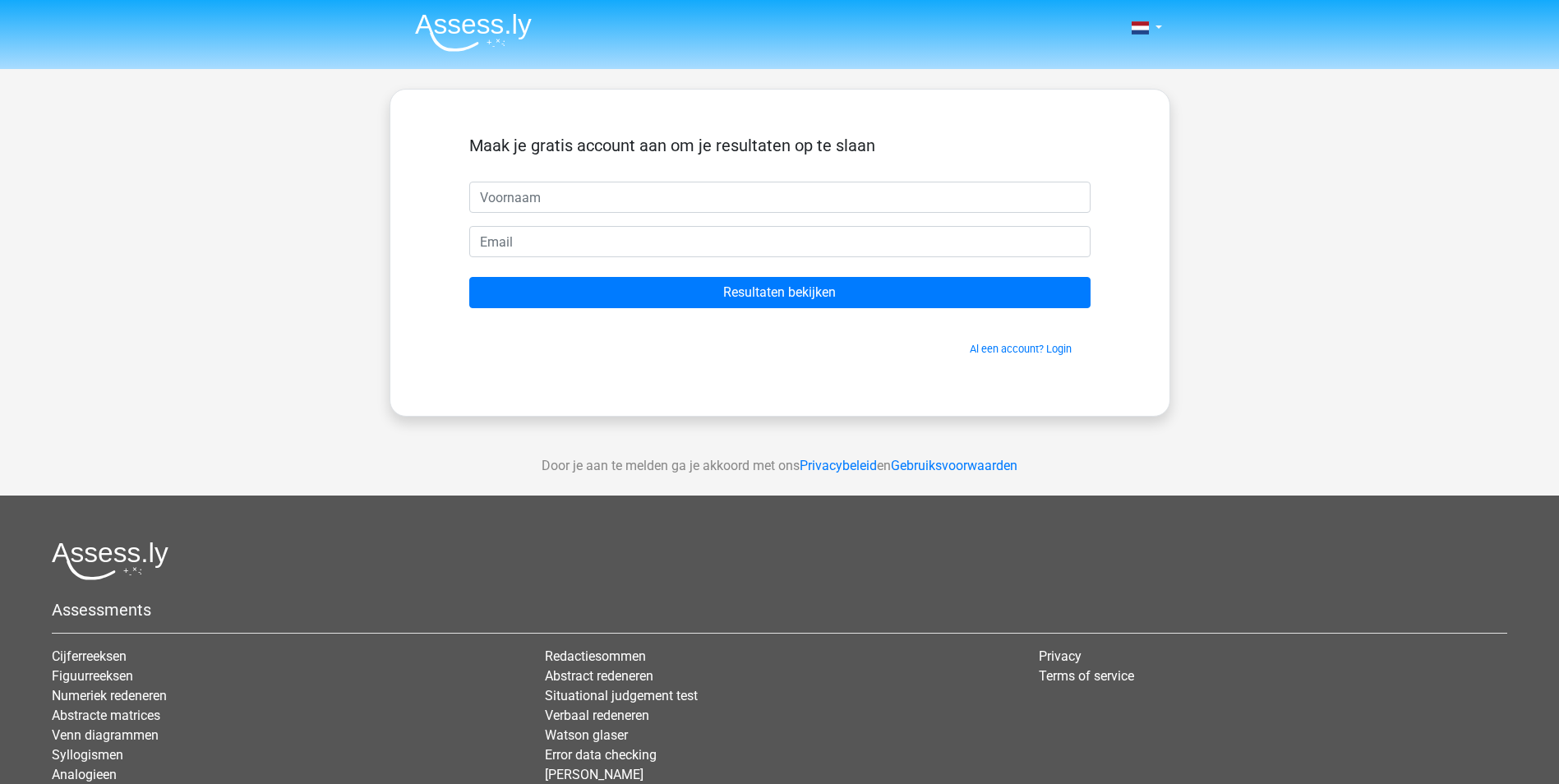
click at [642, 199] on input "text" at bounding box center [780, 197] width 621 height 32
type input "joeri"
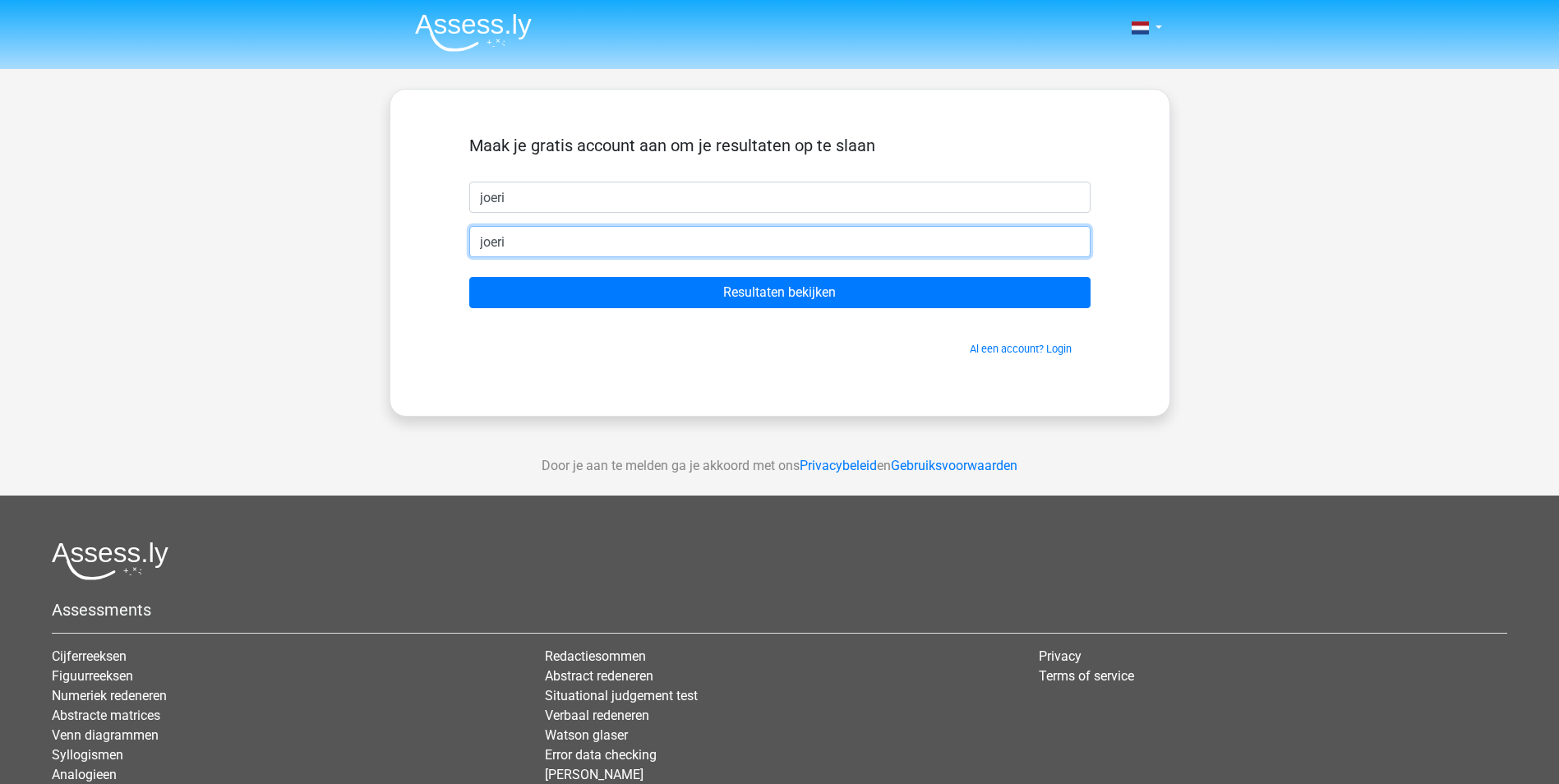
type input "[PERSON_NAME][EMAIL_ADDRESS][DOMAIN_NAME]"
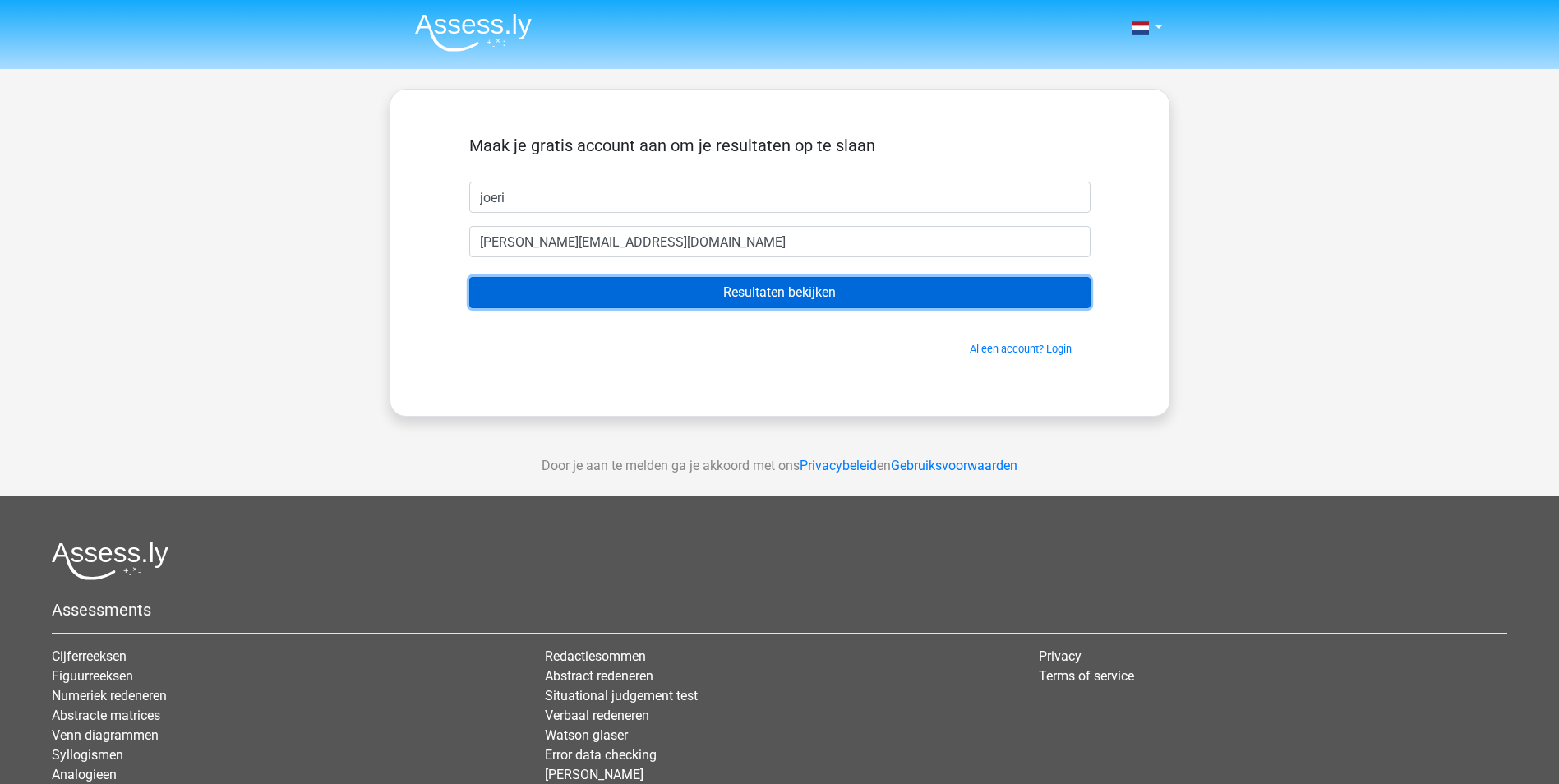
click at [681, 297] on input "Resultaten bekijken" at bounding box center [780, 293] width 621 height 32
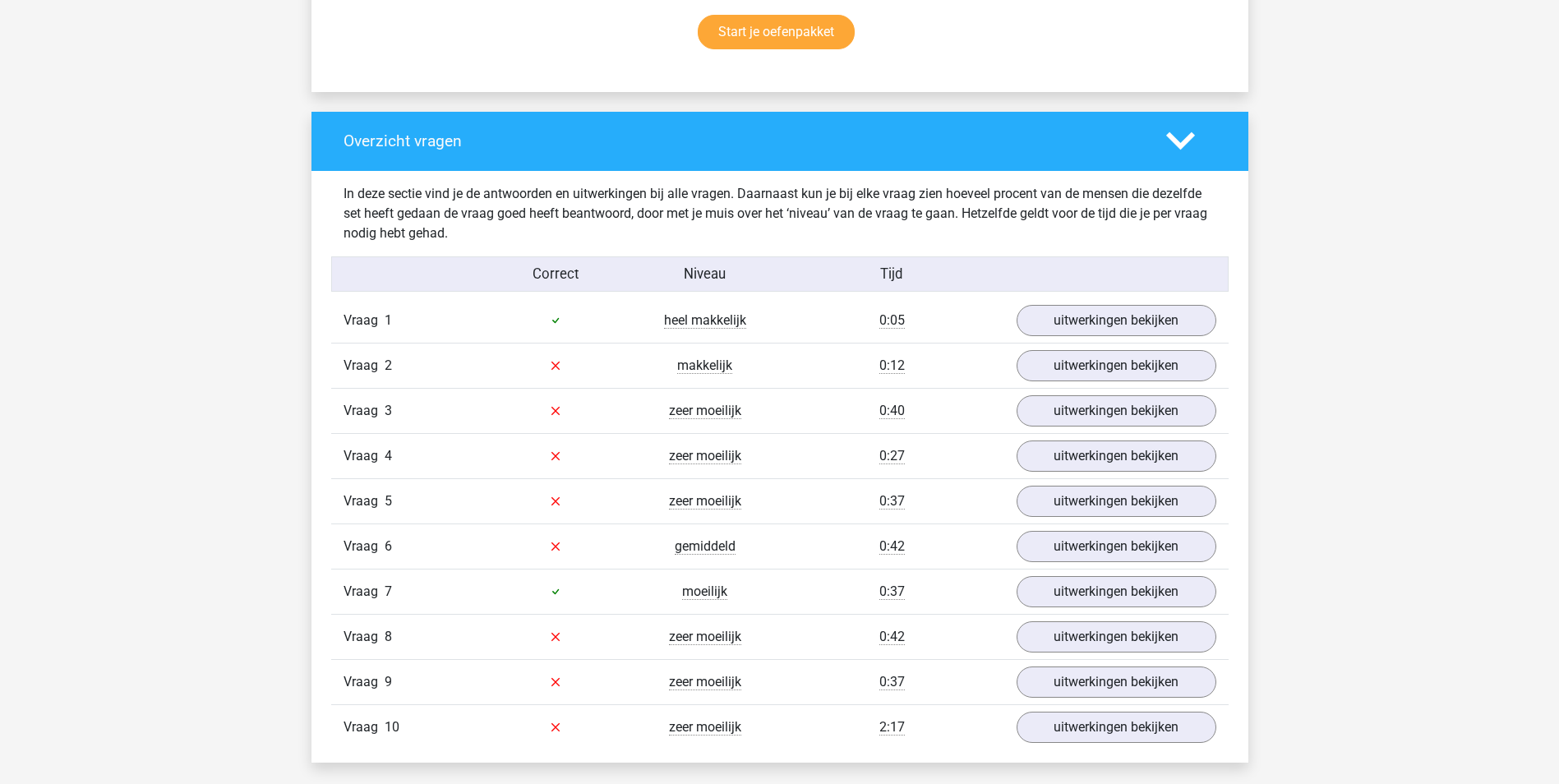
scroll to position [1151, 0]
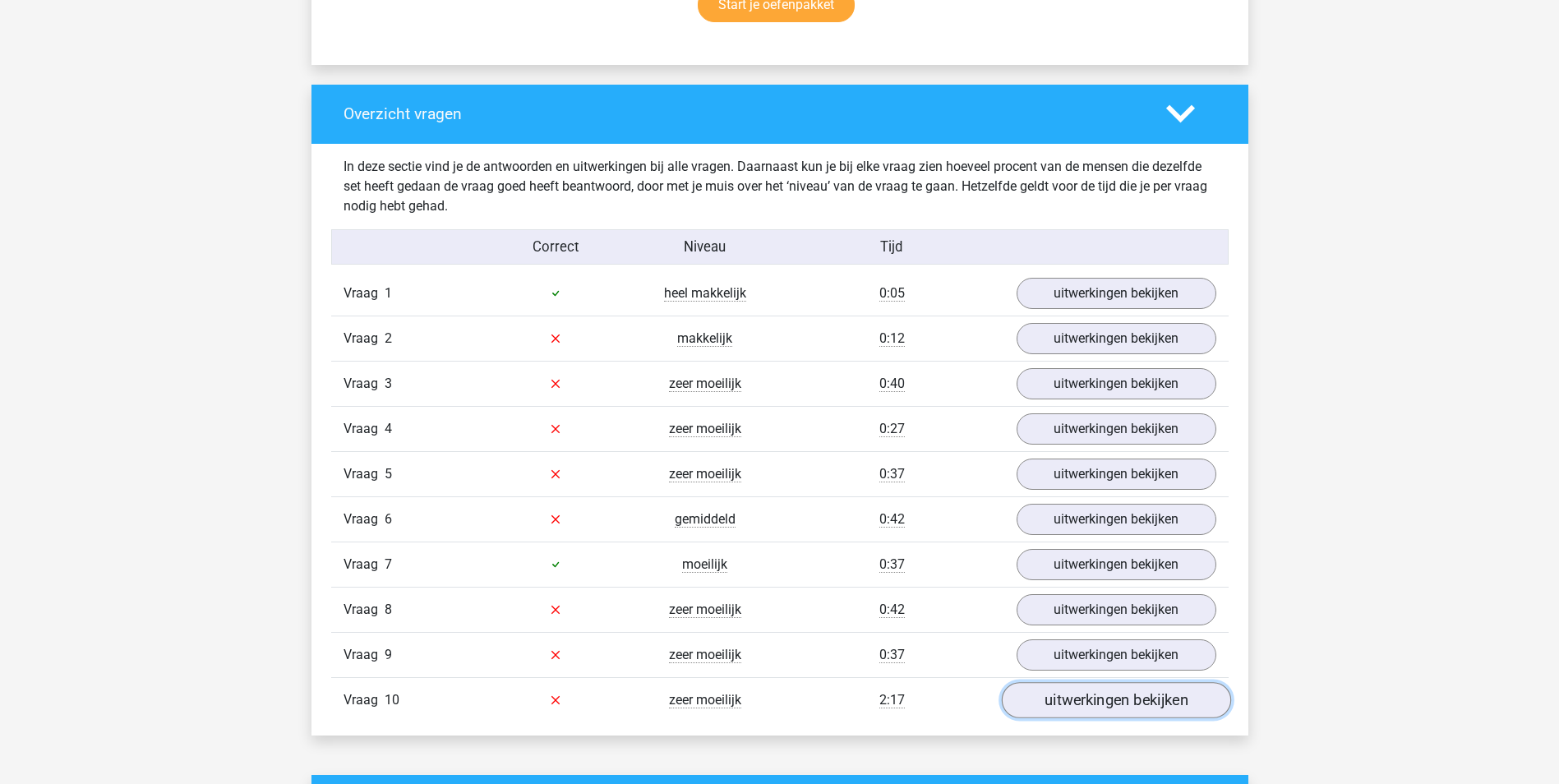
click at [1139, 709] on link "uitwerkingen bekijken" at bounding box center [1116, 700] width 229 height 37
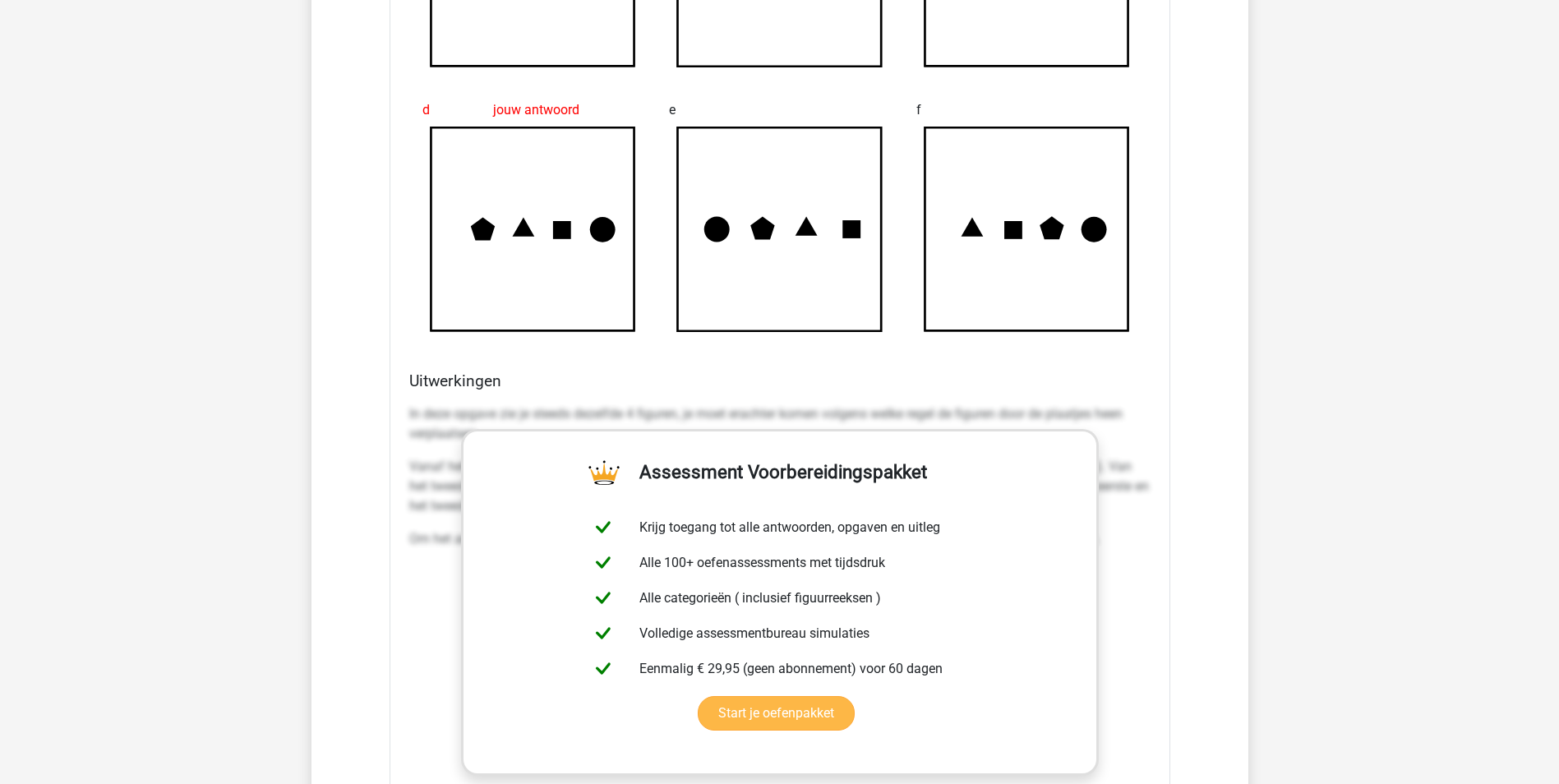
scroll to position [2301, 0]
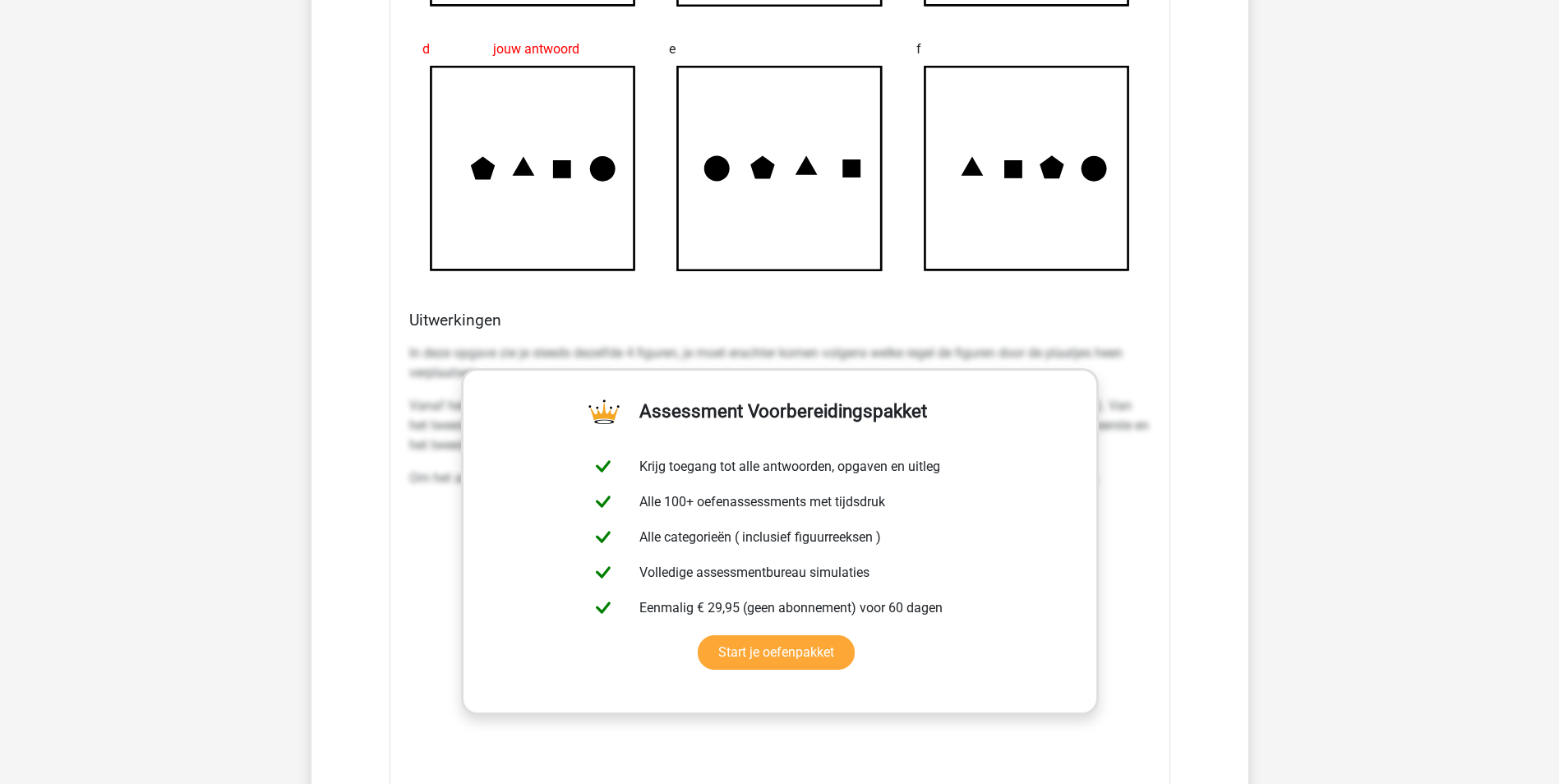
click at [1121, 562] on div "In deze opgave zie je steeds dezelfde 4 figuren, je moet erachter komen volgens…" at bounding box center [780, 583] width 742 height 493
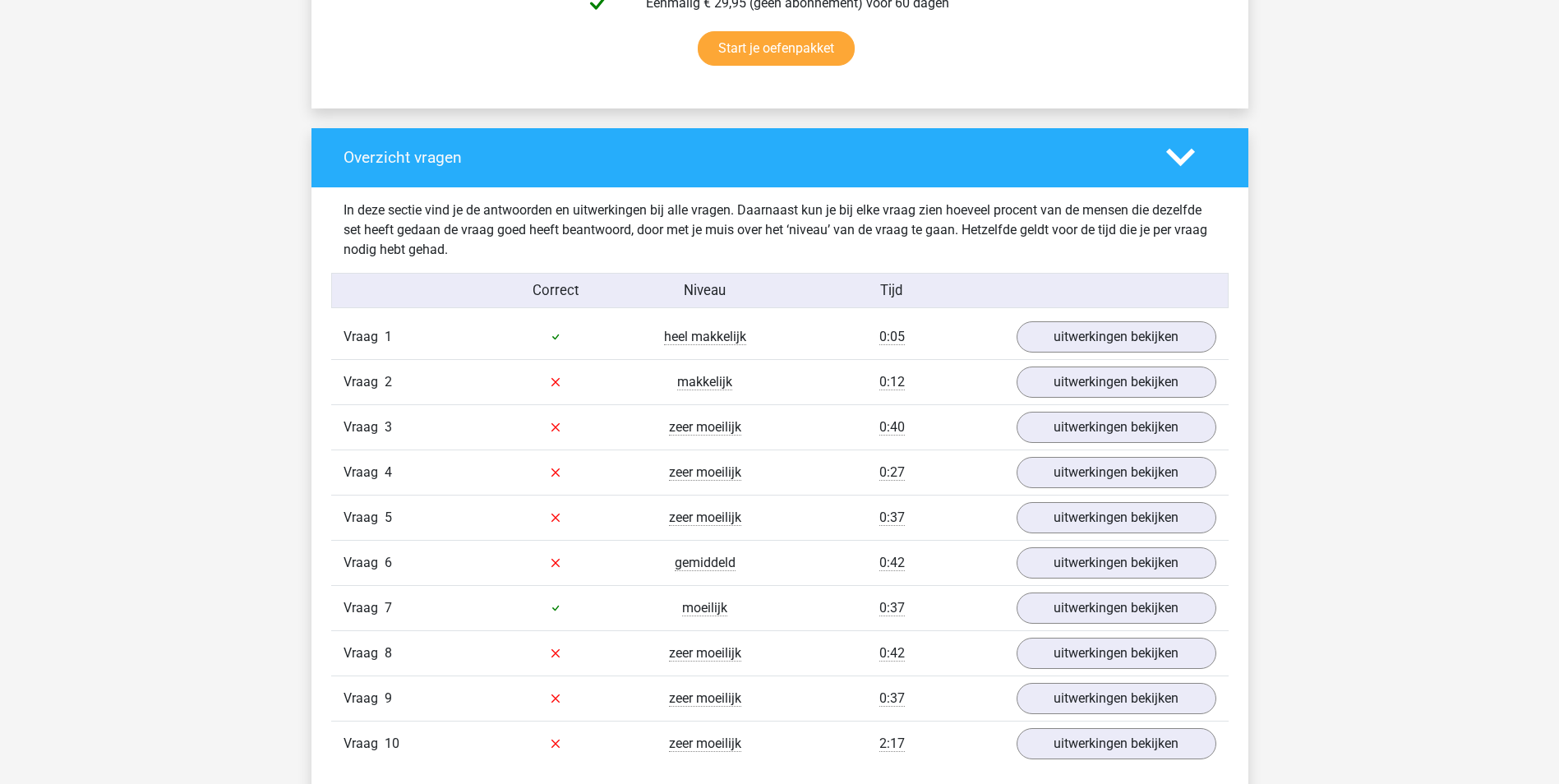
scroll to position [1073, 0]
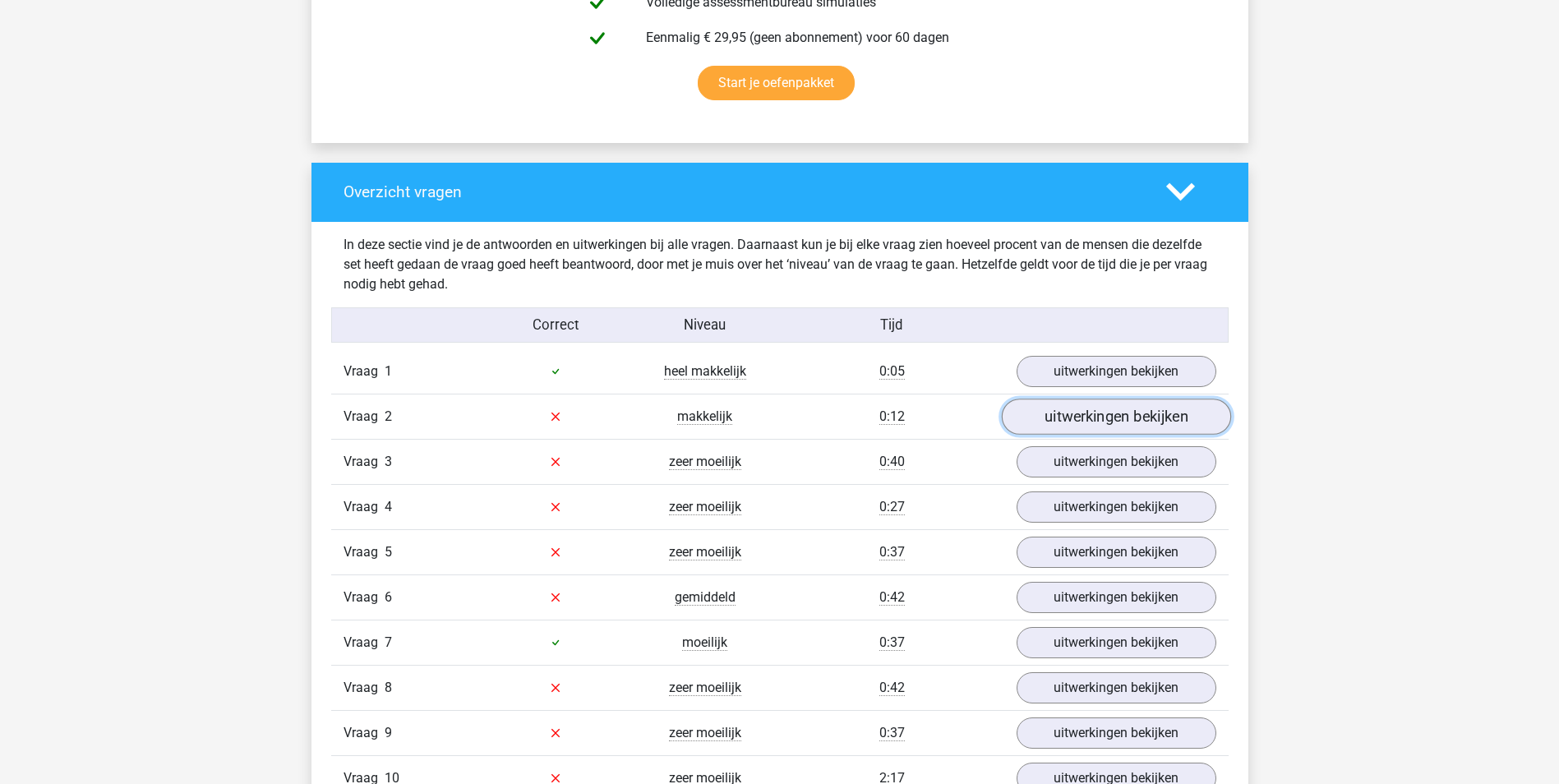
click at [1086, 411] on link "uitwerkingen bekijken" at bounding box center [1116, 416] width 229 height 37
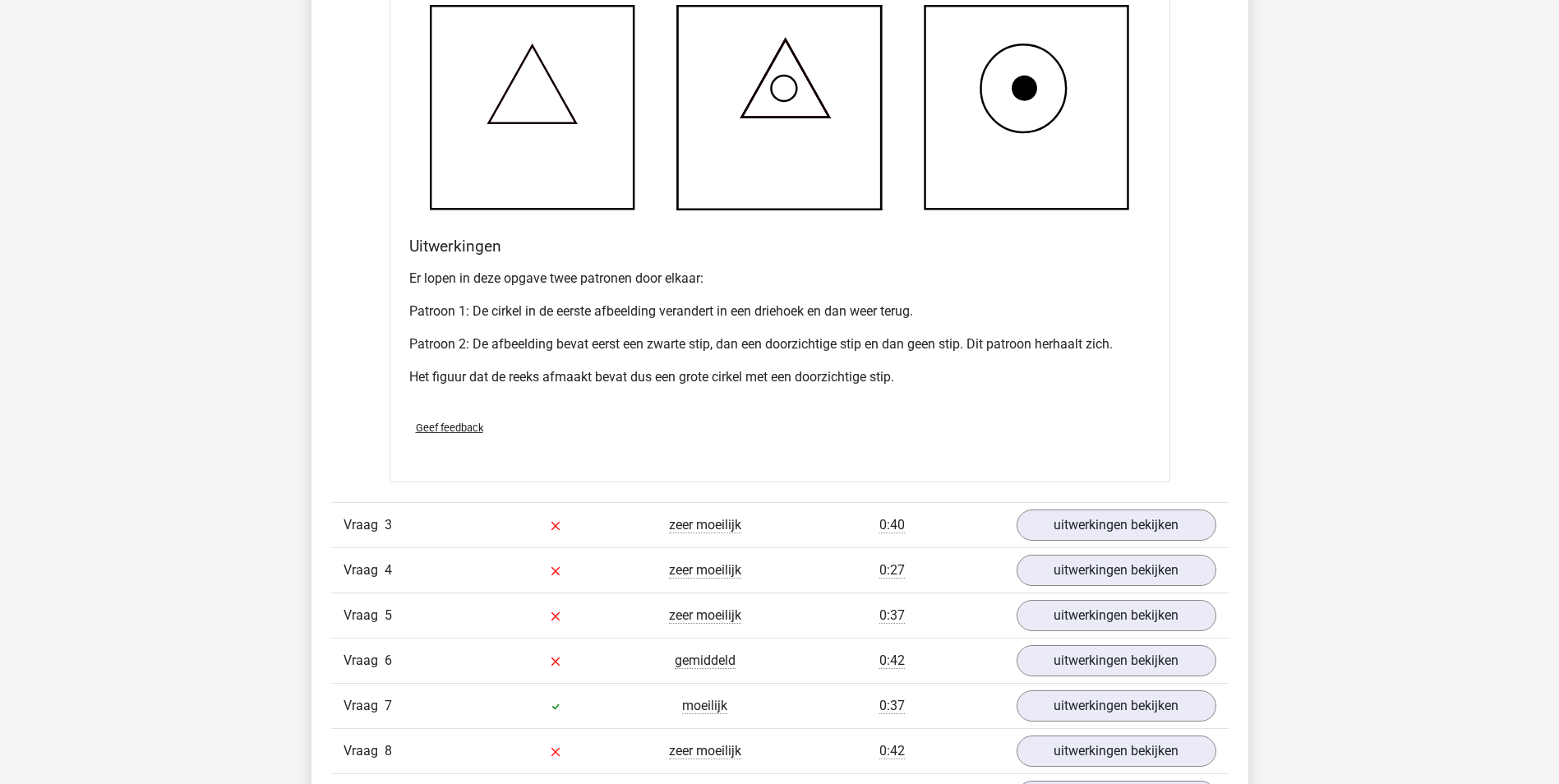
scroll to position [2141, 0]
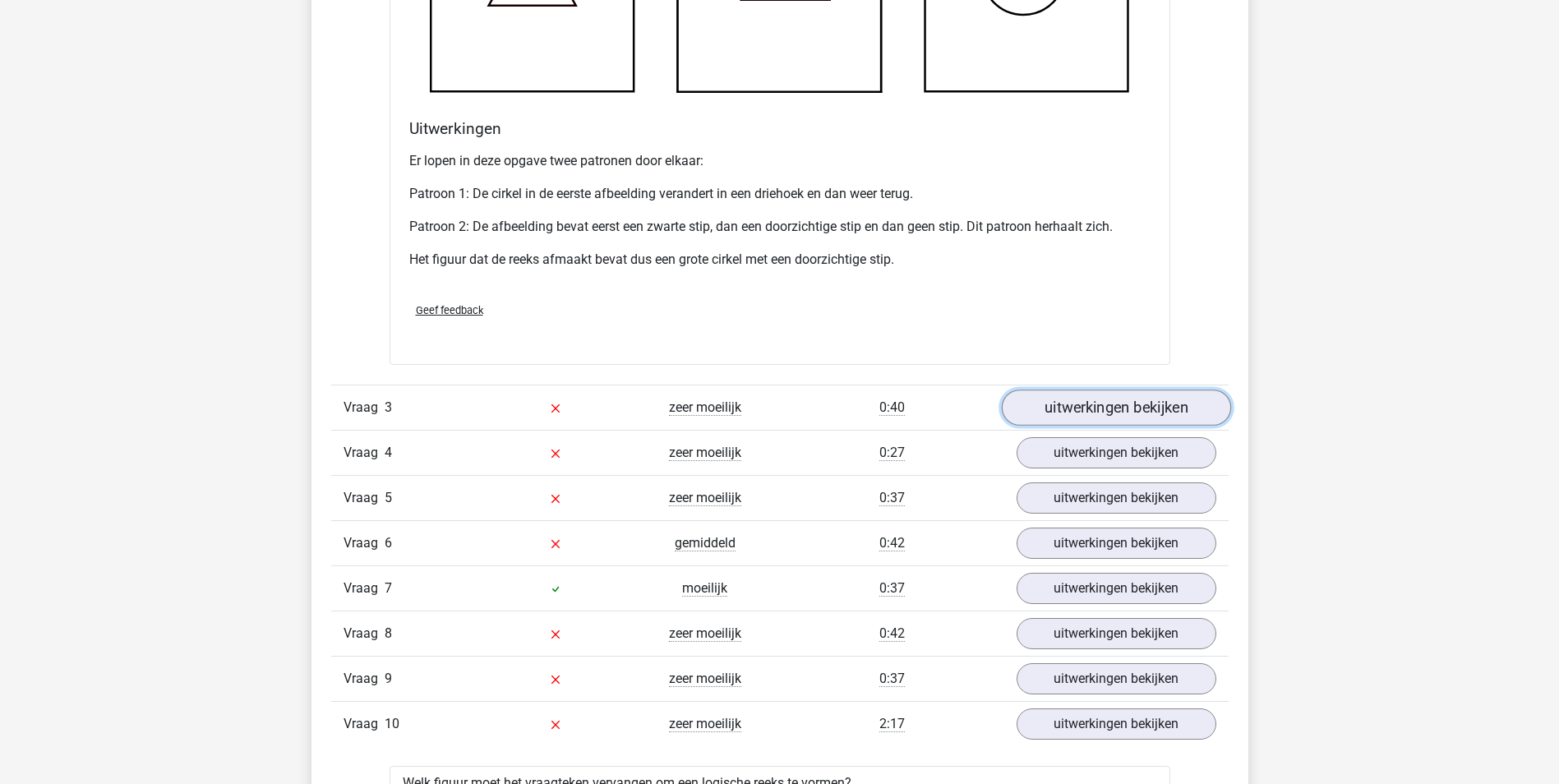
click at [1120, 415] on link "uitwerkingen bekijken" at bounding box center [1116, 408] width 229 height 37
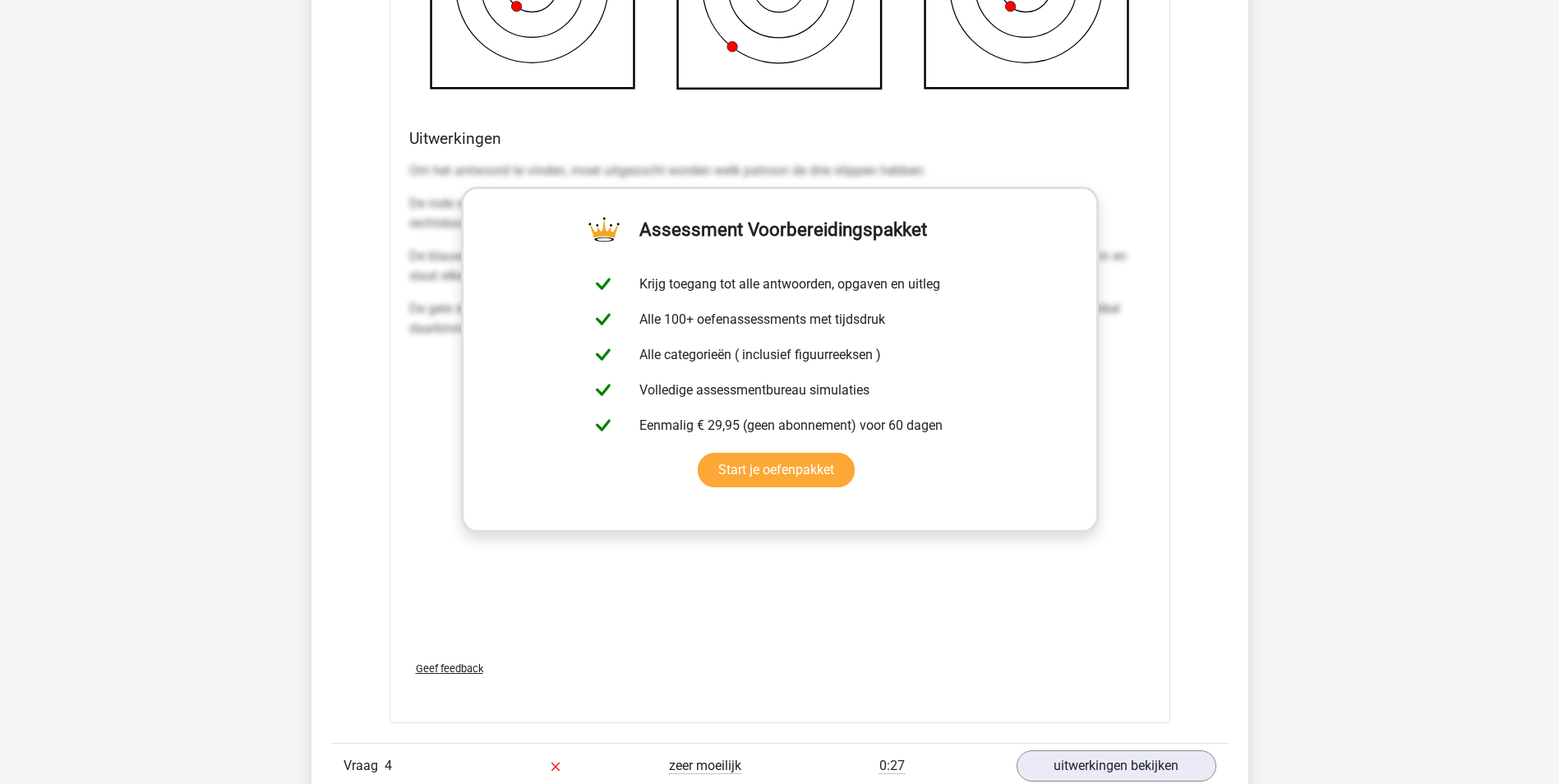
scroll to position [3456, 0]
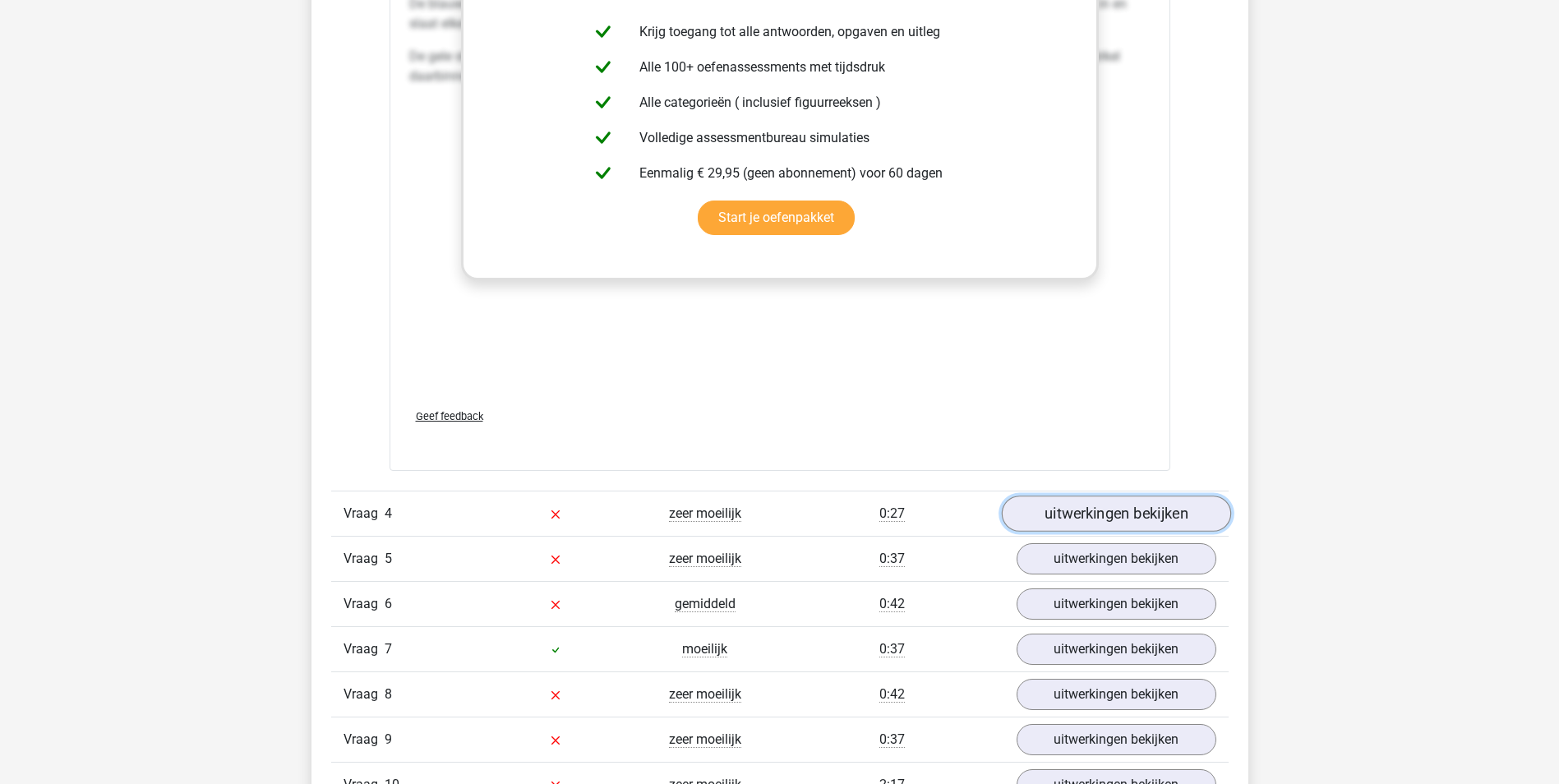
click at [1093, 522] on link "uitwerkingen bekijken" at bounding box center [1116, 514] width 229 height 37
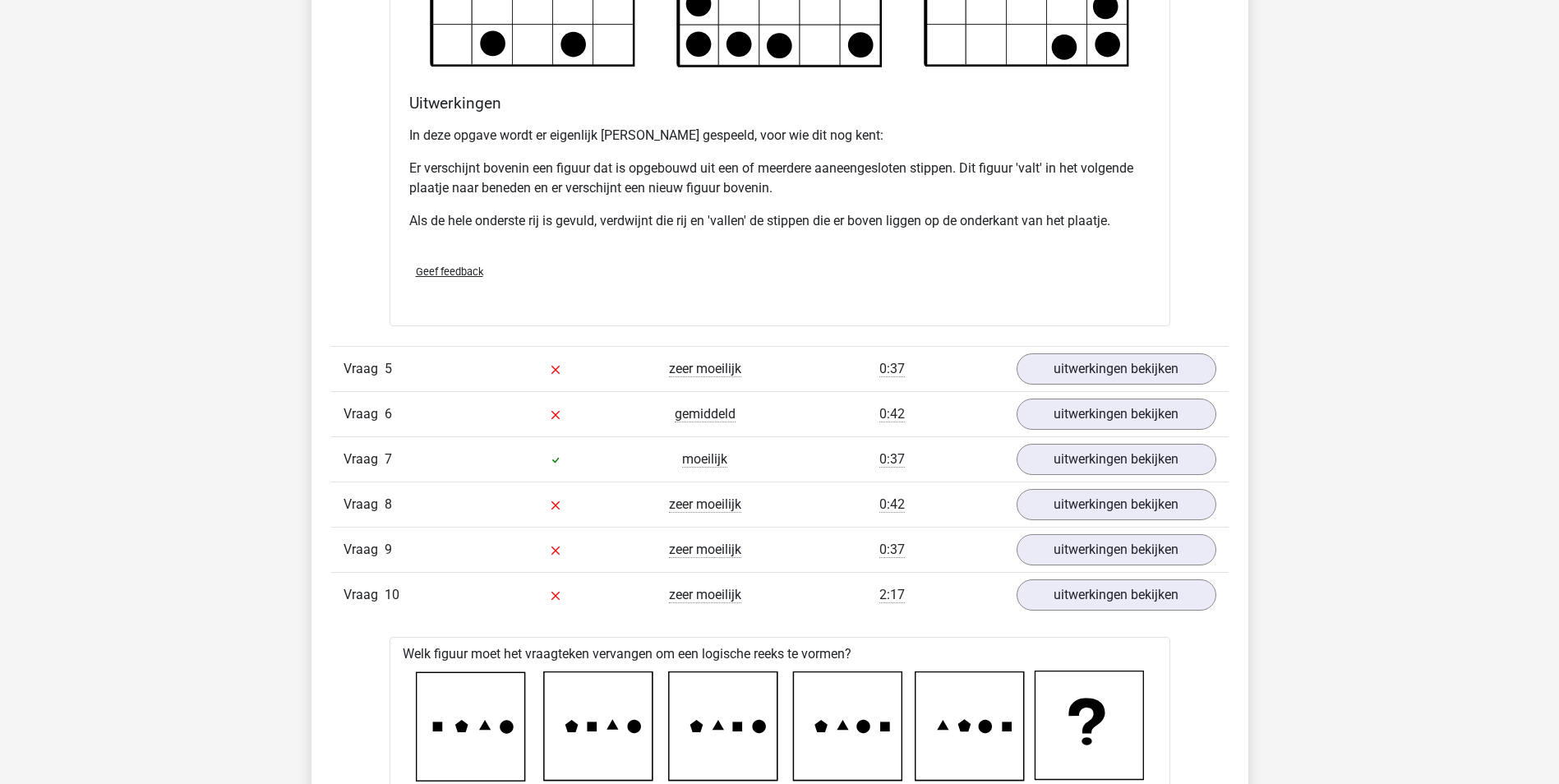
scroll to position [4524, 0]
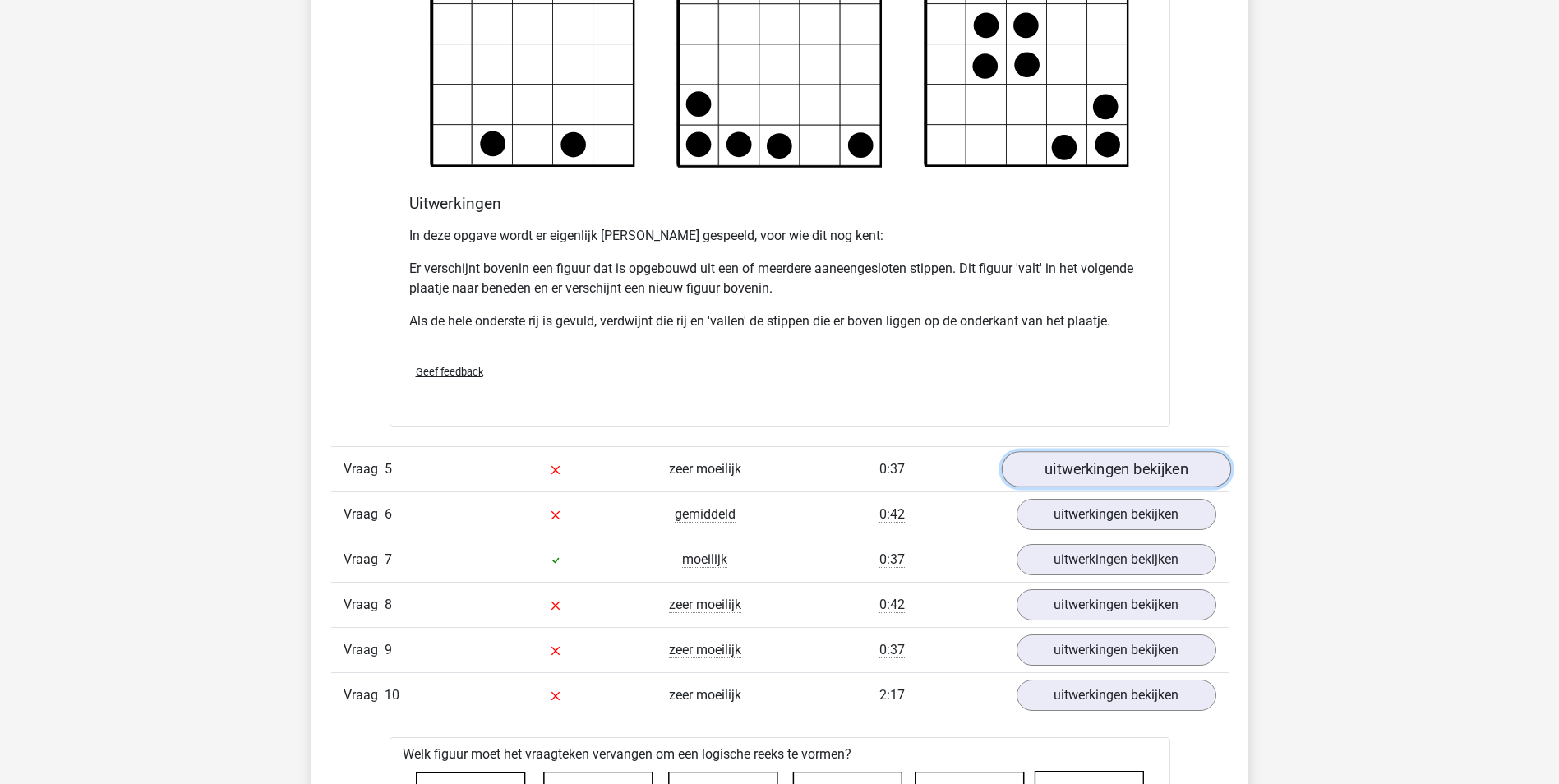
click at [1094, 462] on link "uitwerkingen bekijken" at bounding box center [1116, 470] width 229 height 37
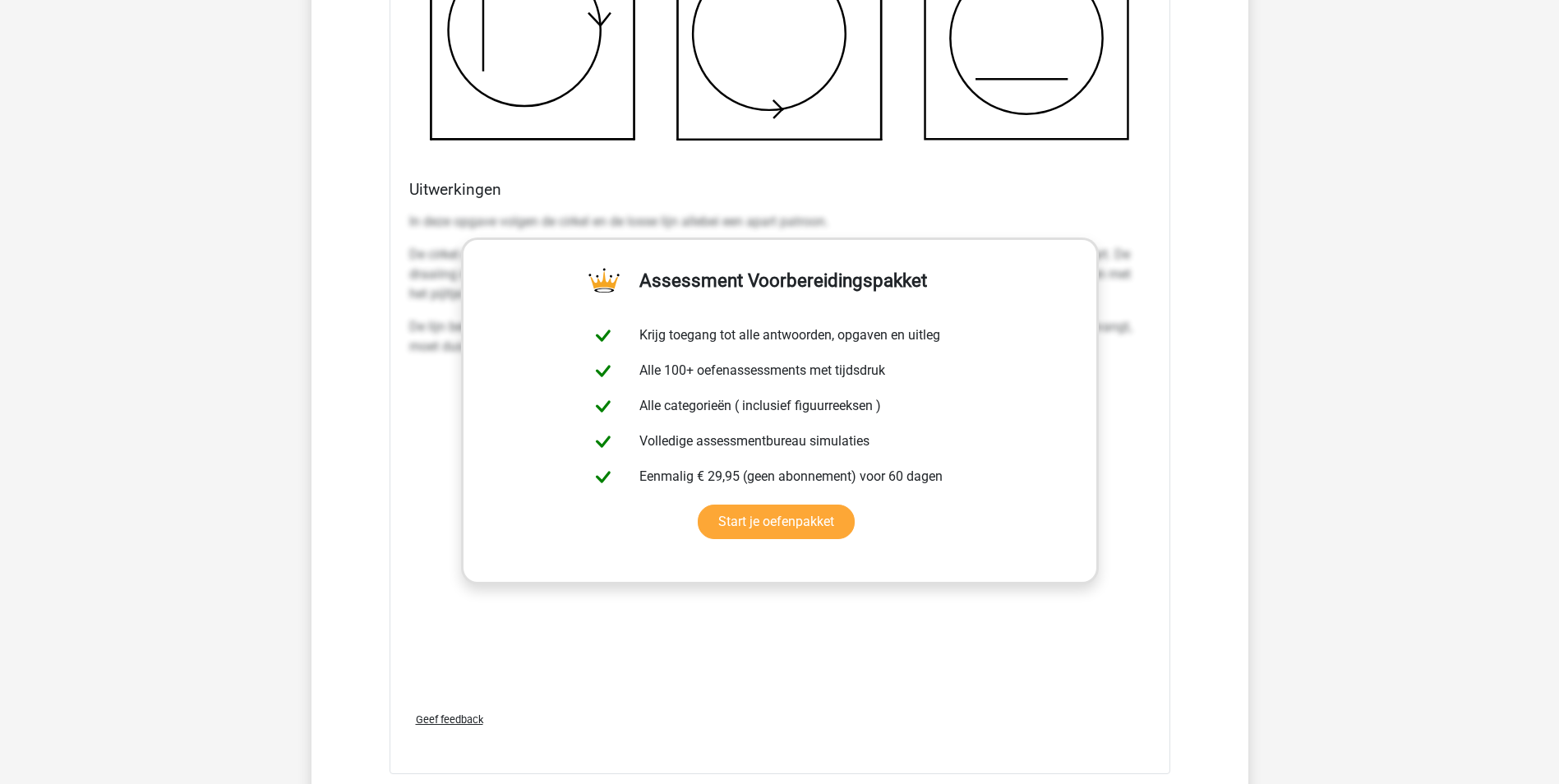
scroll to position [5839, 0]
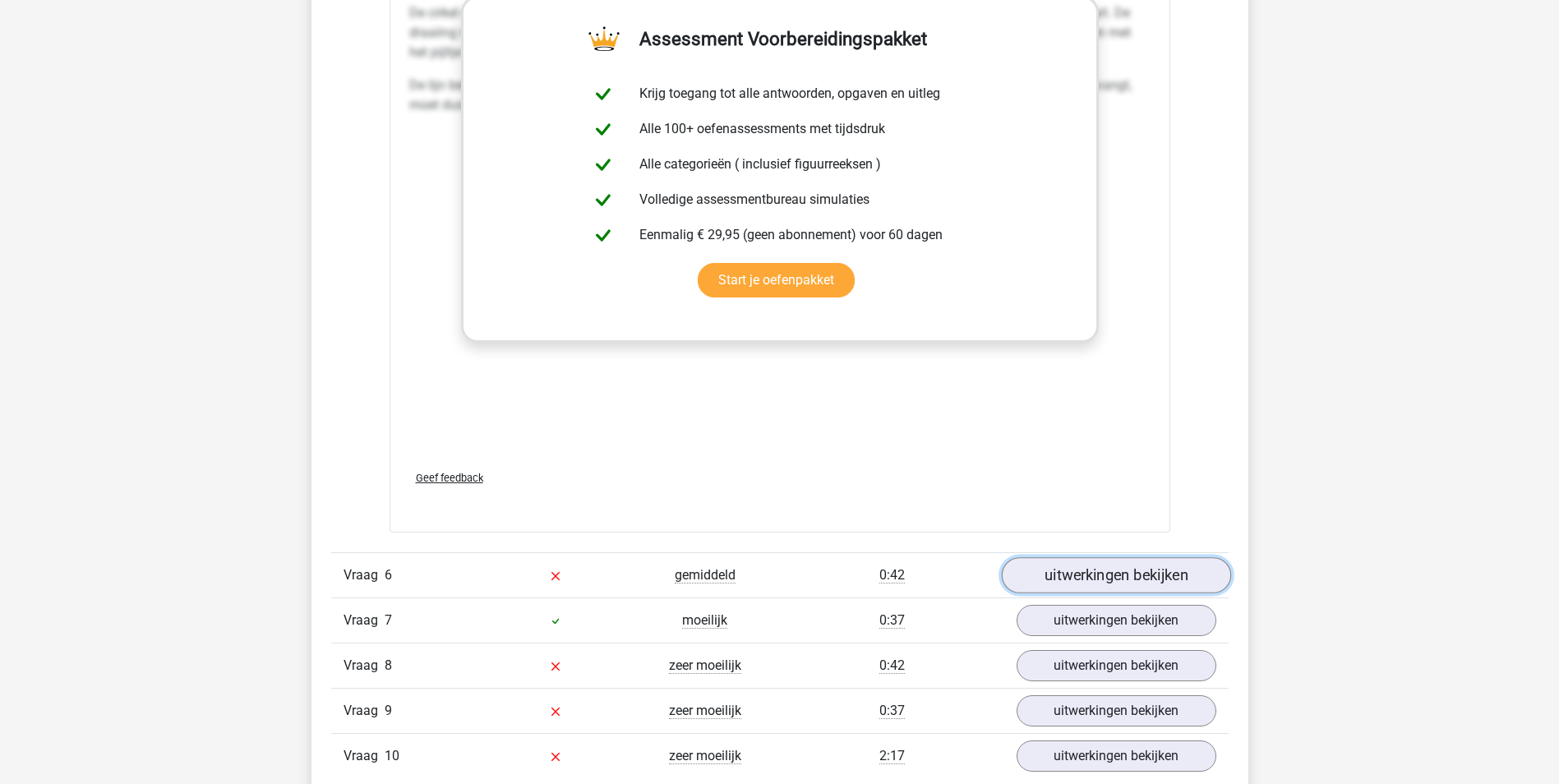
click at [1103, 584] on link "uitwerkingen bekijken" at bounding box center [1116, 576] width 229 height 37
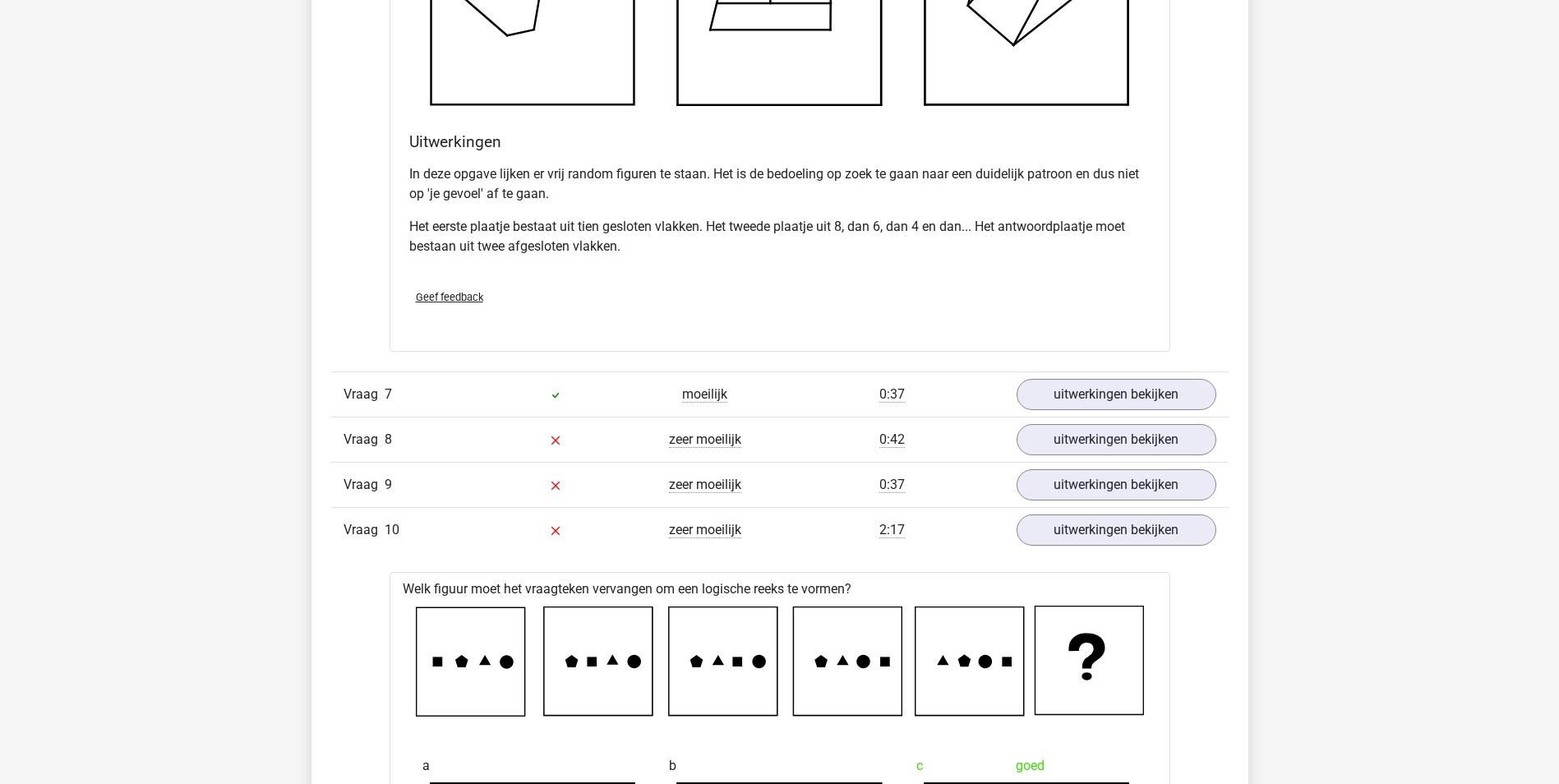
scroll to position [7072, 0]
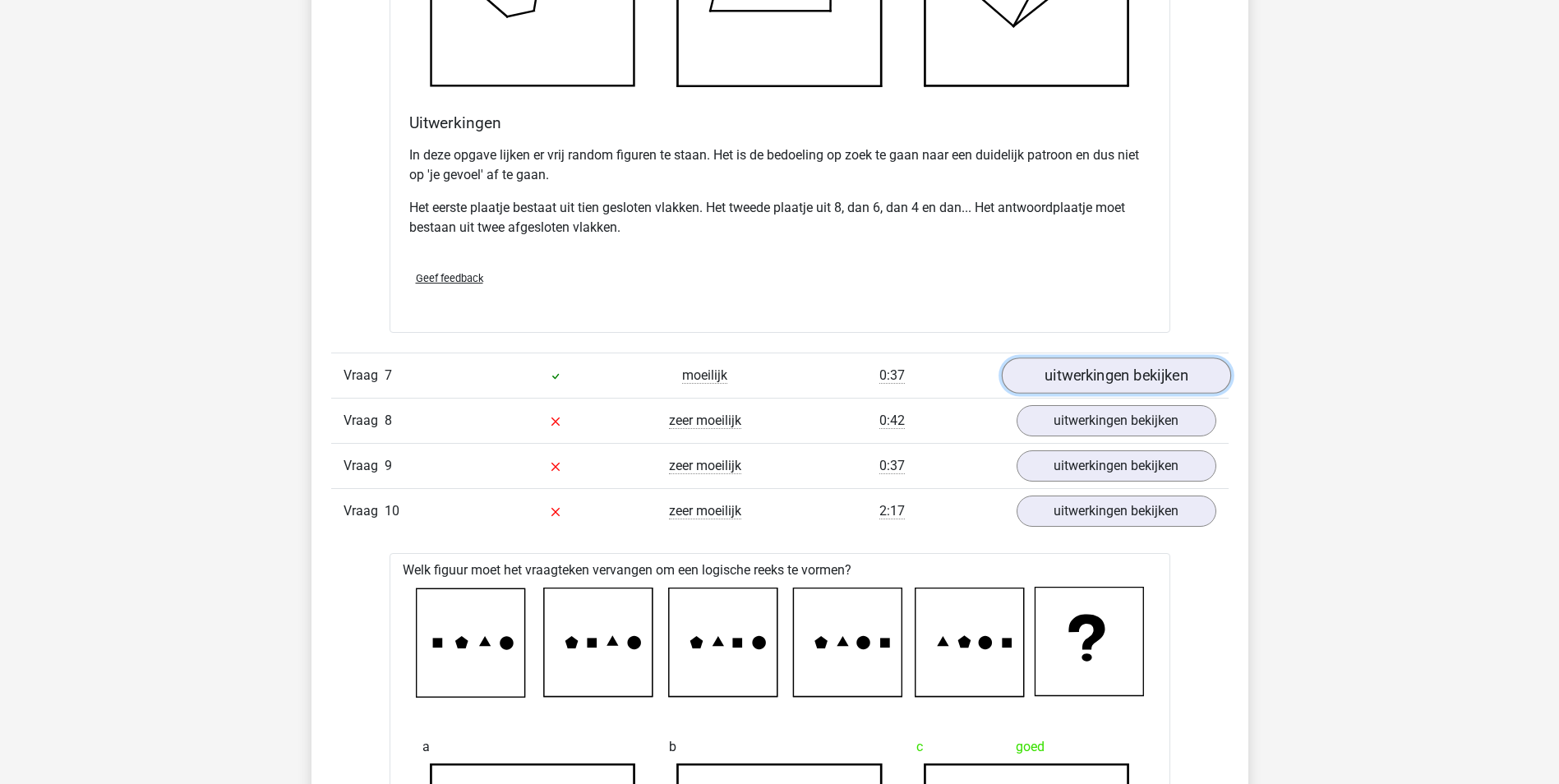
click at [1059, 372] on link "uitwerkingen bekijken" at bounding box center [1116, 376] width 229 height 37
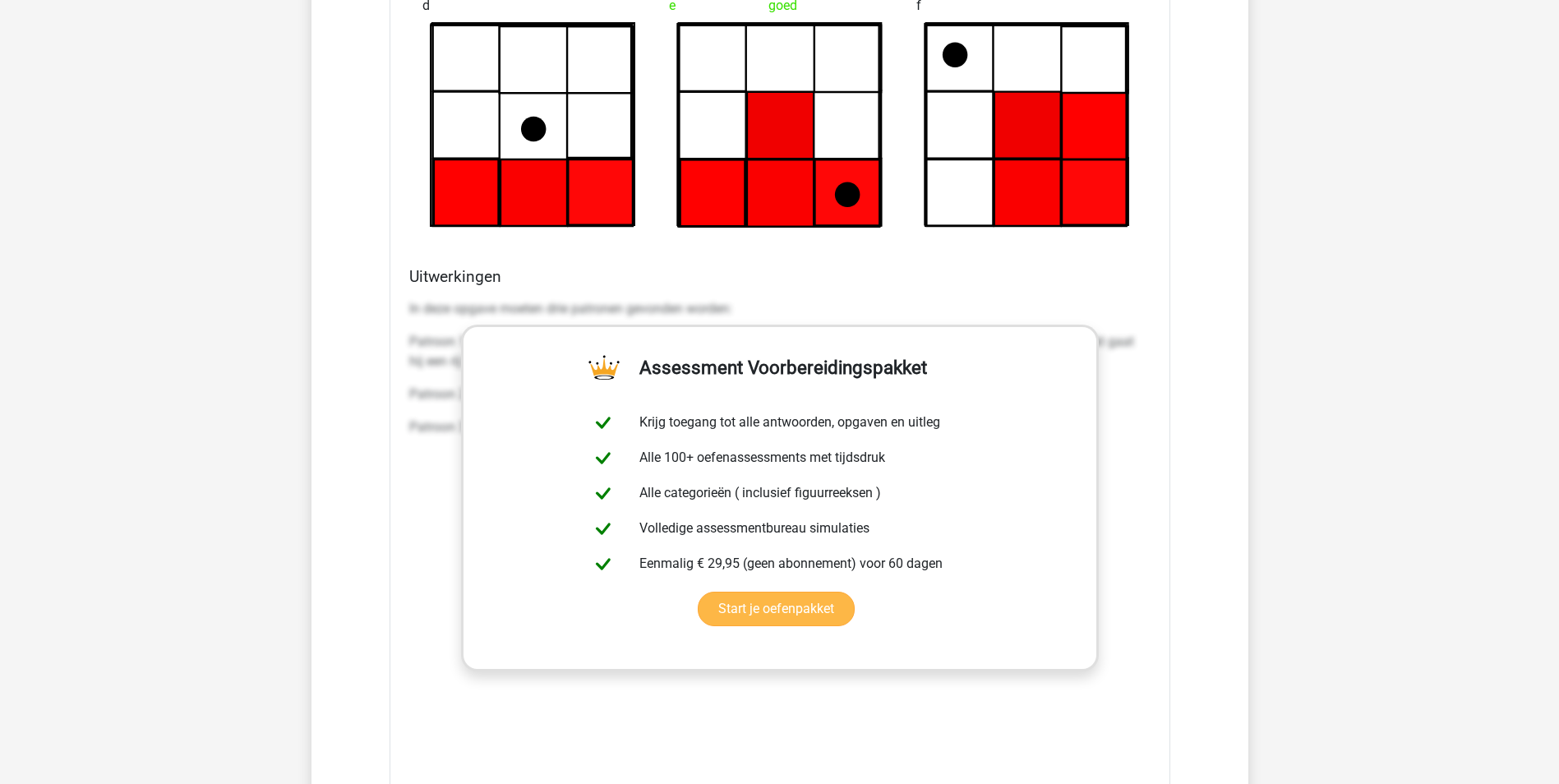
scroll to position [8222, 0]
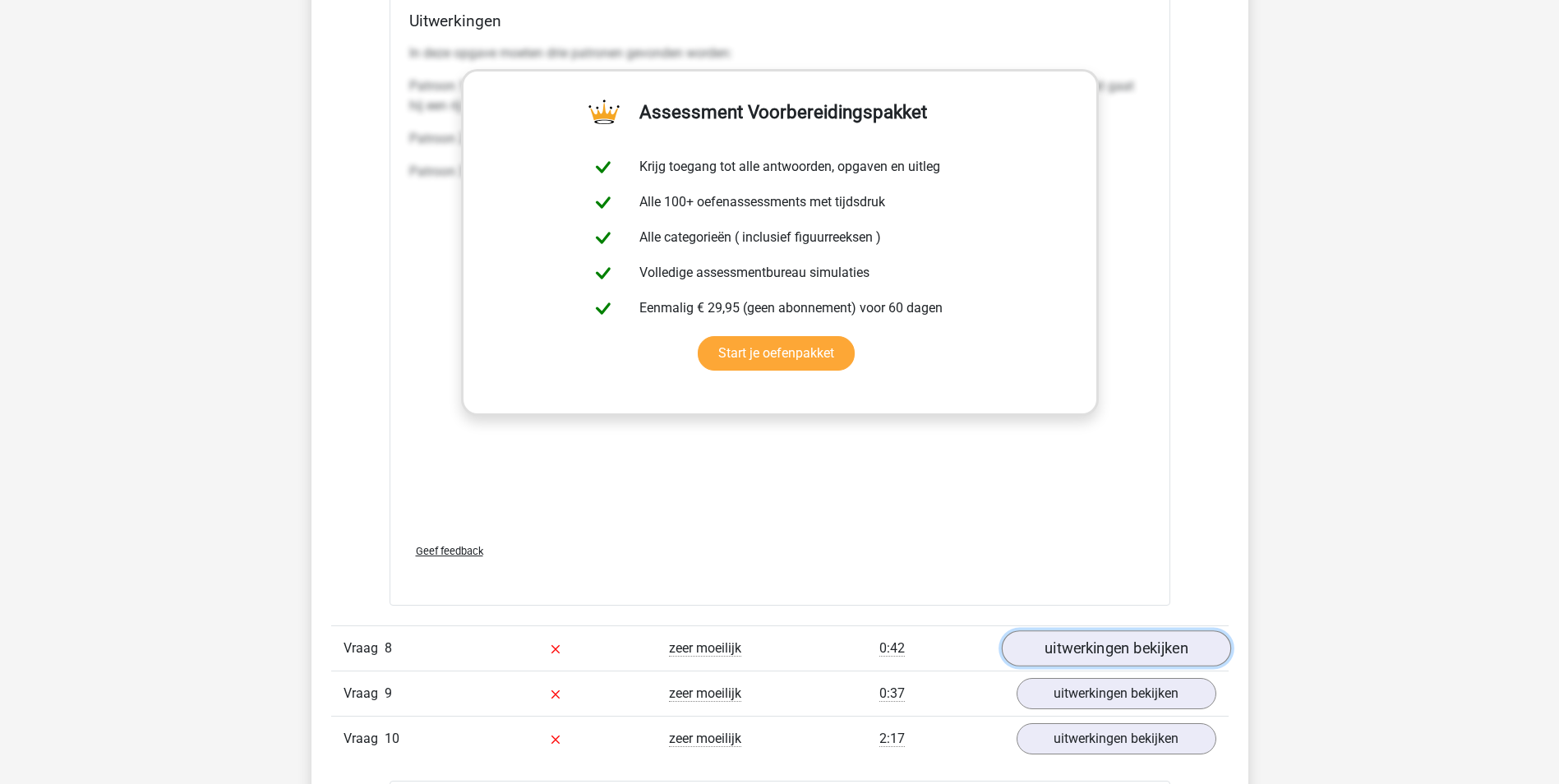
click at [1083, 641] on link "uitwerkingen bekijken" at bounding box center [1116, 649] width 229 height 37
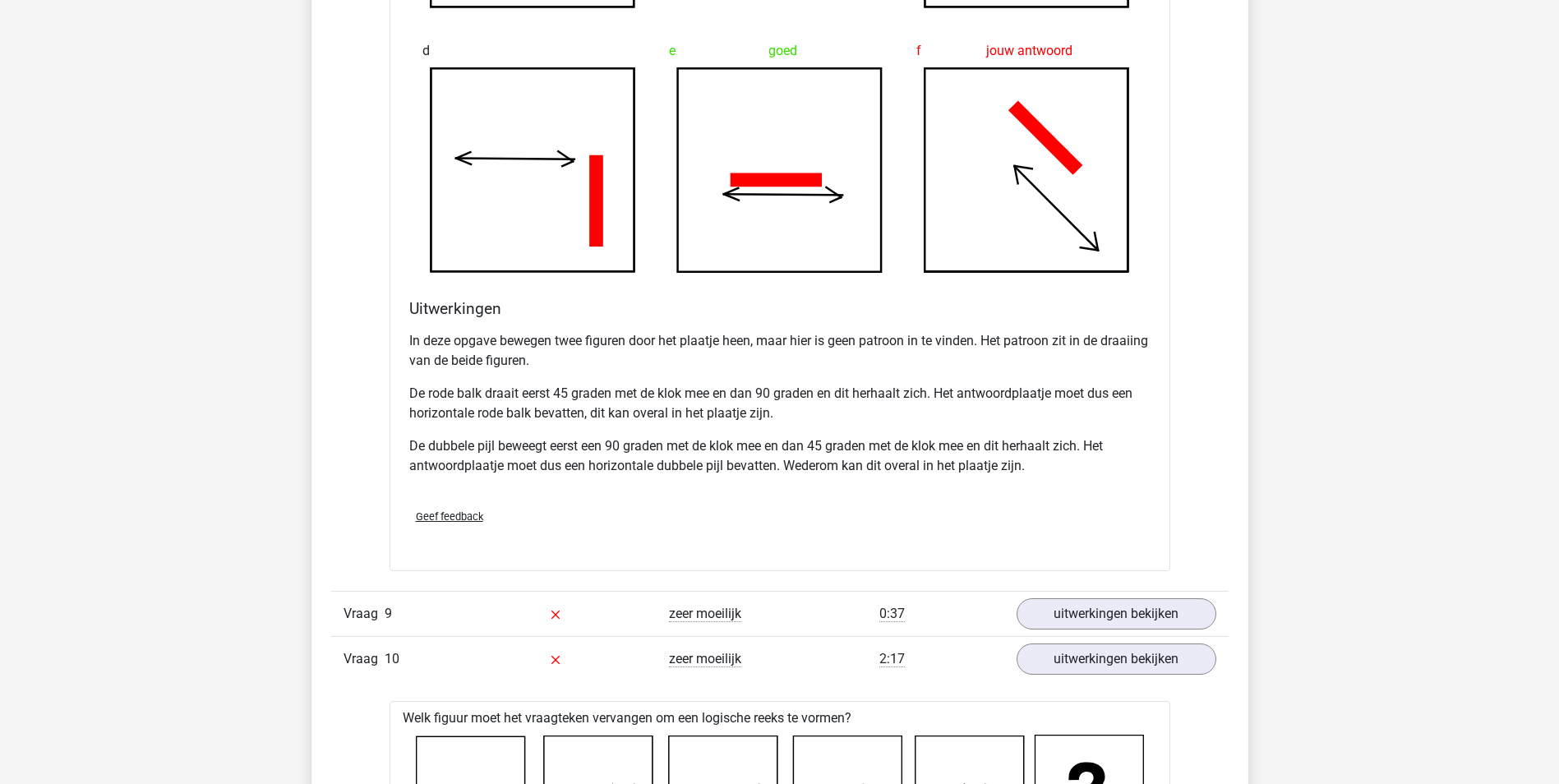
scroll to position [9373, 0]
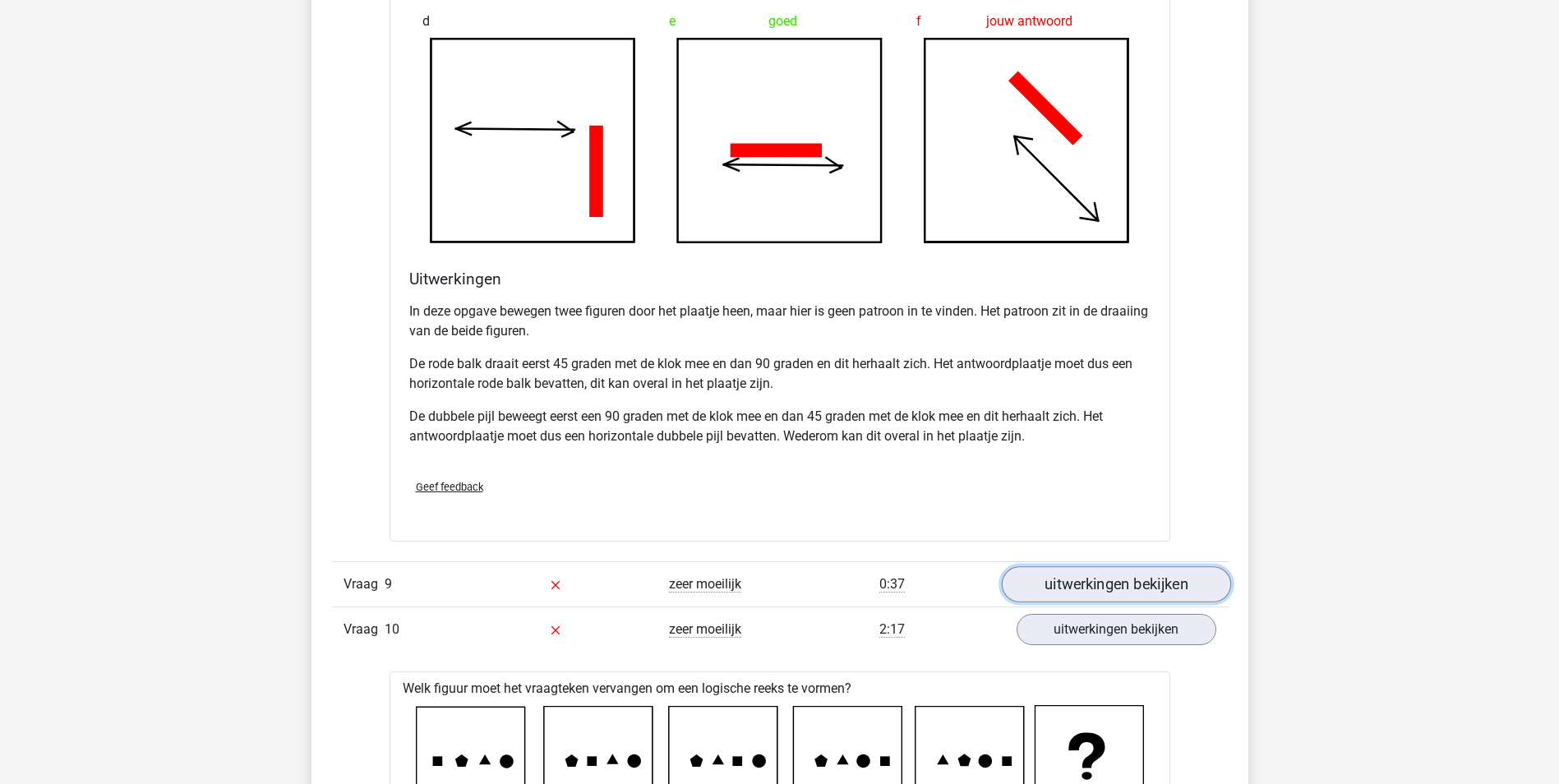
click at [1072, 577] on link "uitwerkingen bekijken" at bounding box center [1116, 585] width 229 height 37
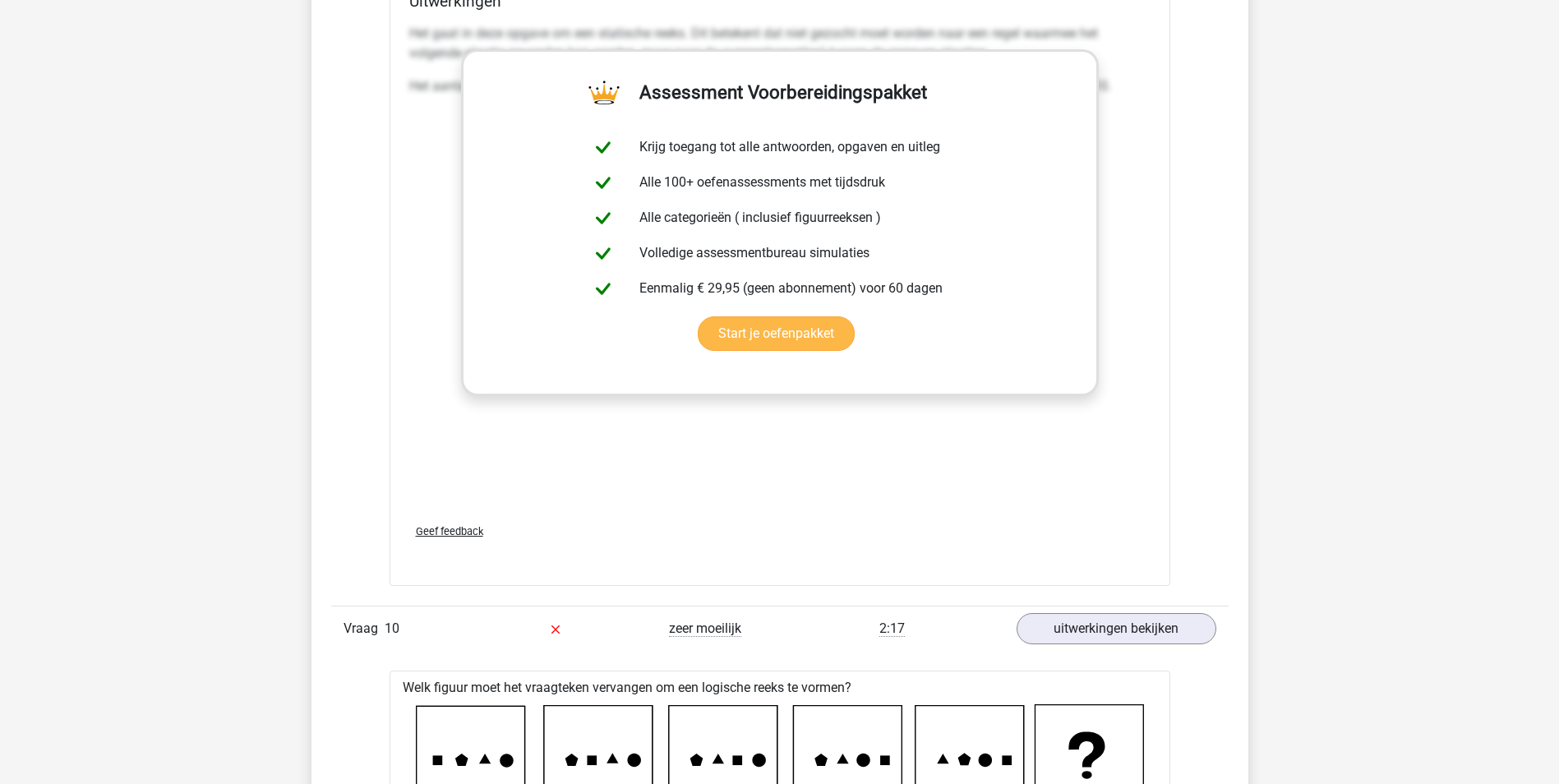
scroll to position [10852, 0]
